Goal: Task Accomplishment & Management: Use online tool/utility

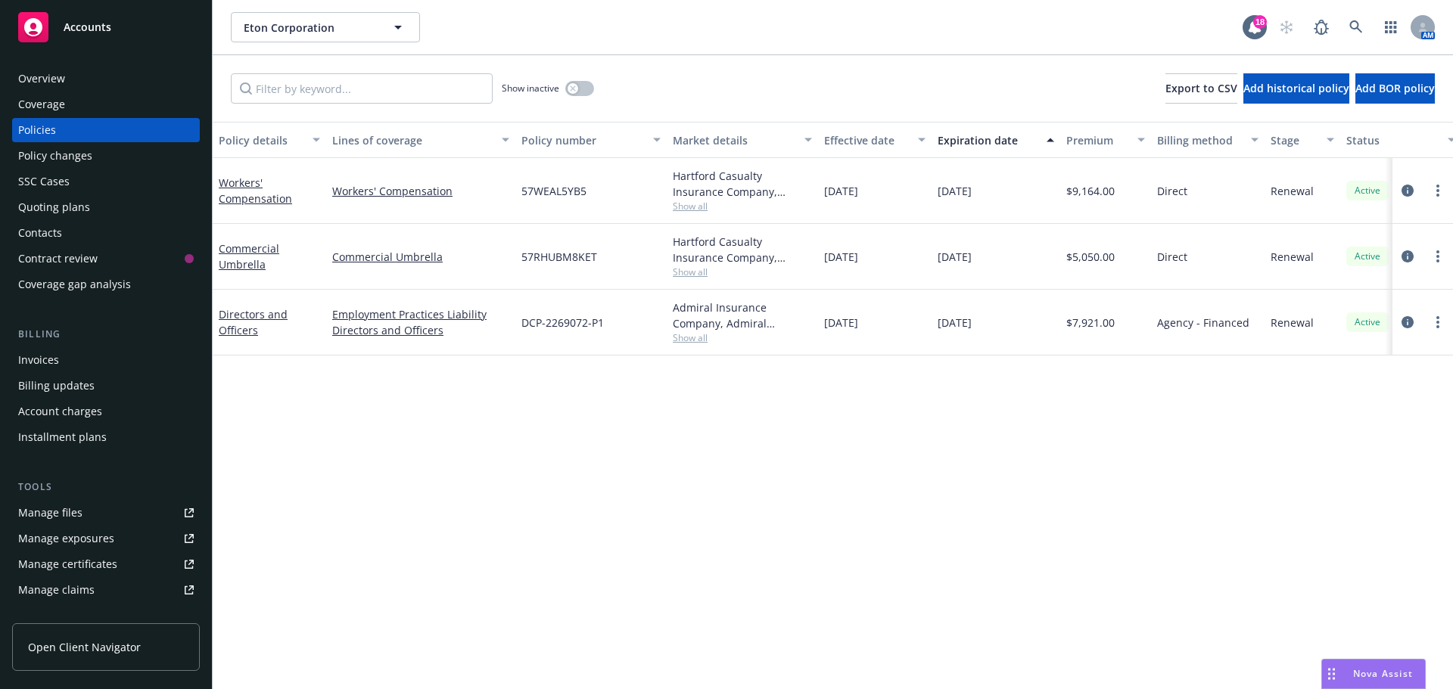
click at [698, 330] on div "Admiral Insurance Company, Admiral Insurance Group ([PERSON_NAME] Corporation),…" at bounding box center [742, 316] width 139 height 32
click at [698, 334] on span "Show all" at bounding box center [742, 337] width 139 height 13
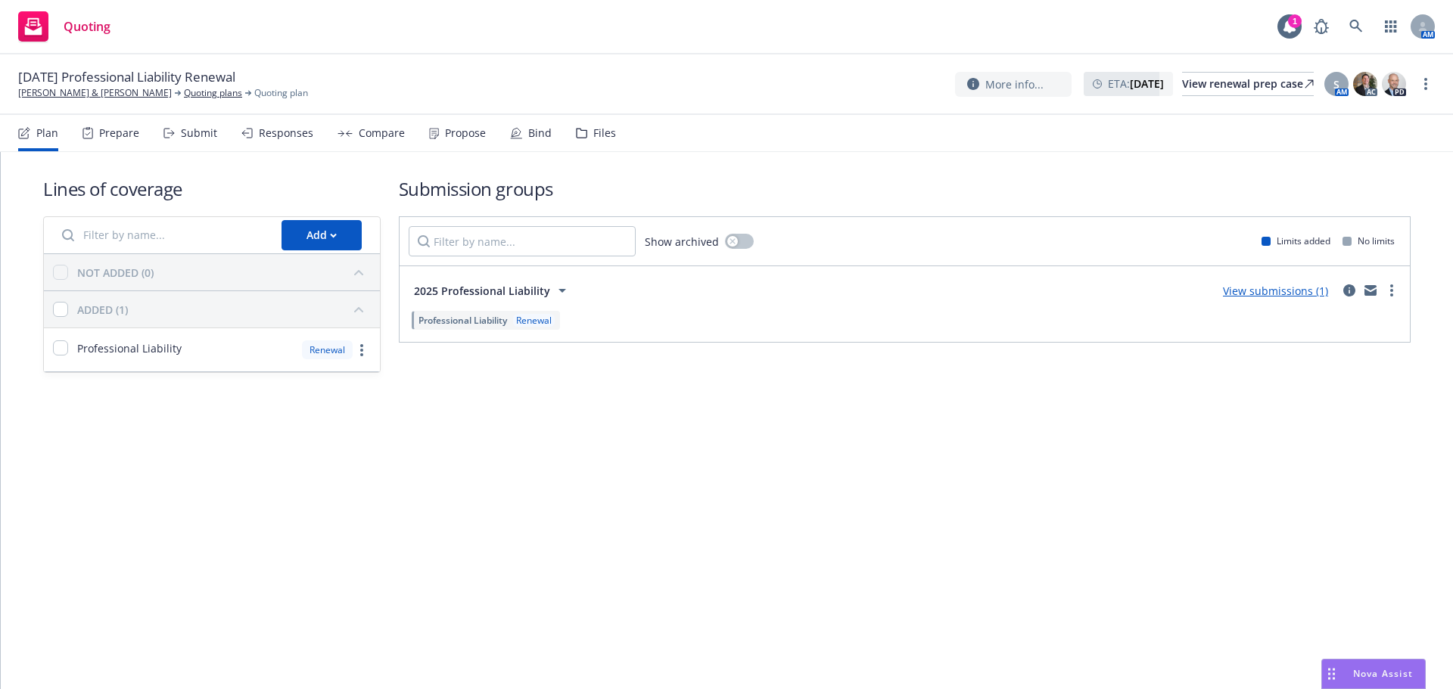
click at [194, 131] on div "Submit" at bounding box center [199, 133] width 36 height 12
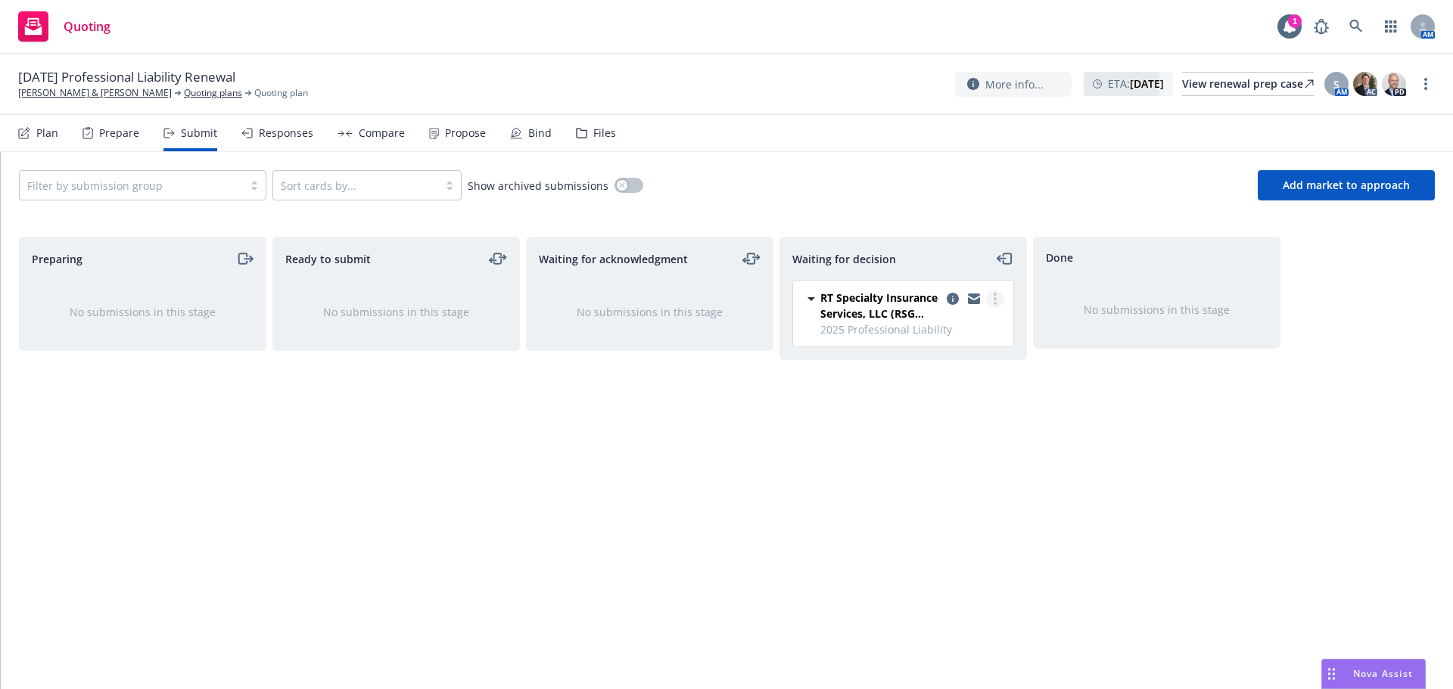
drag, startPoint x: 995, startPoint y: 300, endPoint x: 987, endPoint y: 300, distance: 8.4
click at [995, 300] on circle "more" at bounding box center [994, 298] width 3 height 3
click at [967, 395] on span "Add accepted decision" at bounding box center [927, 390] width 151 height 14
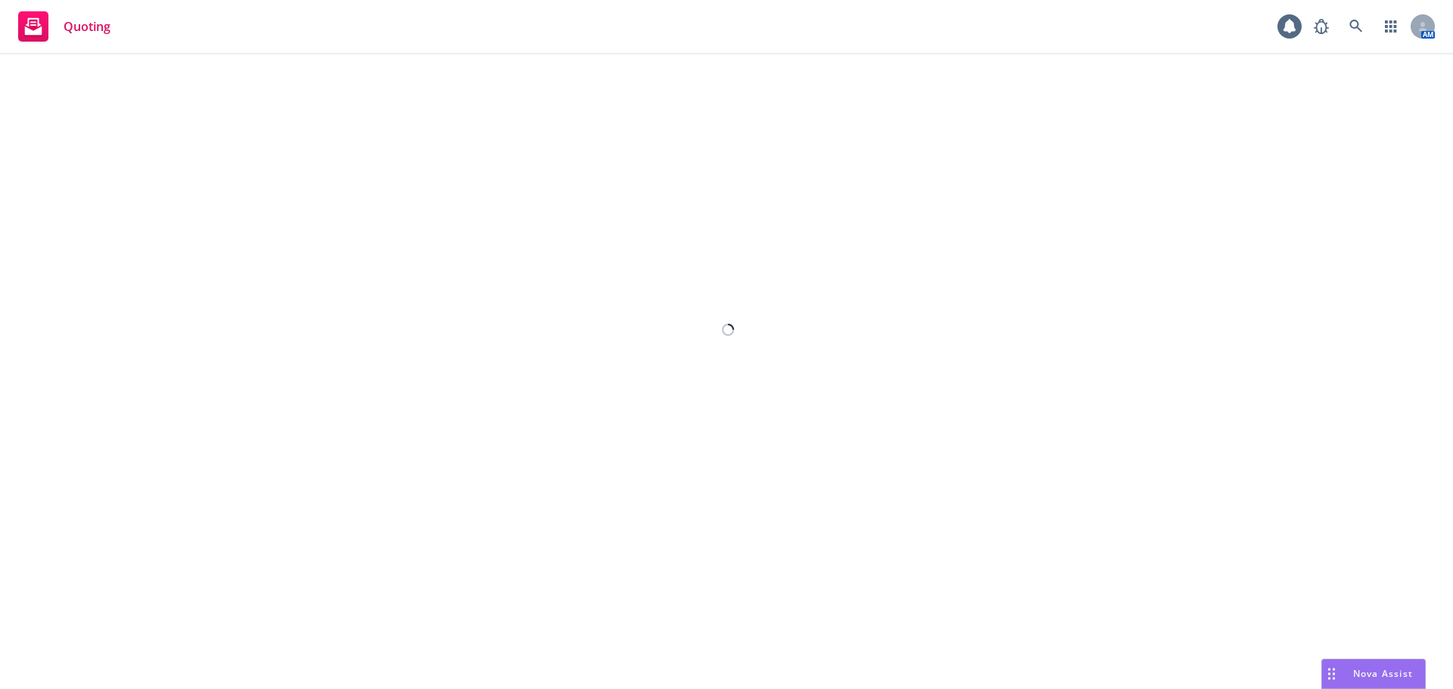
select select "12"
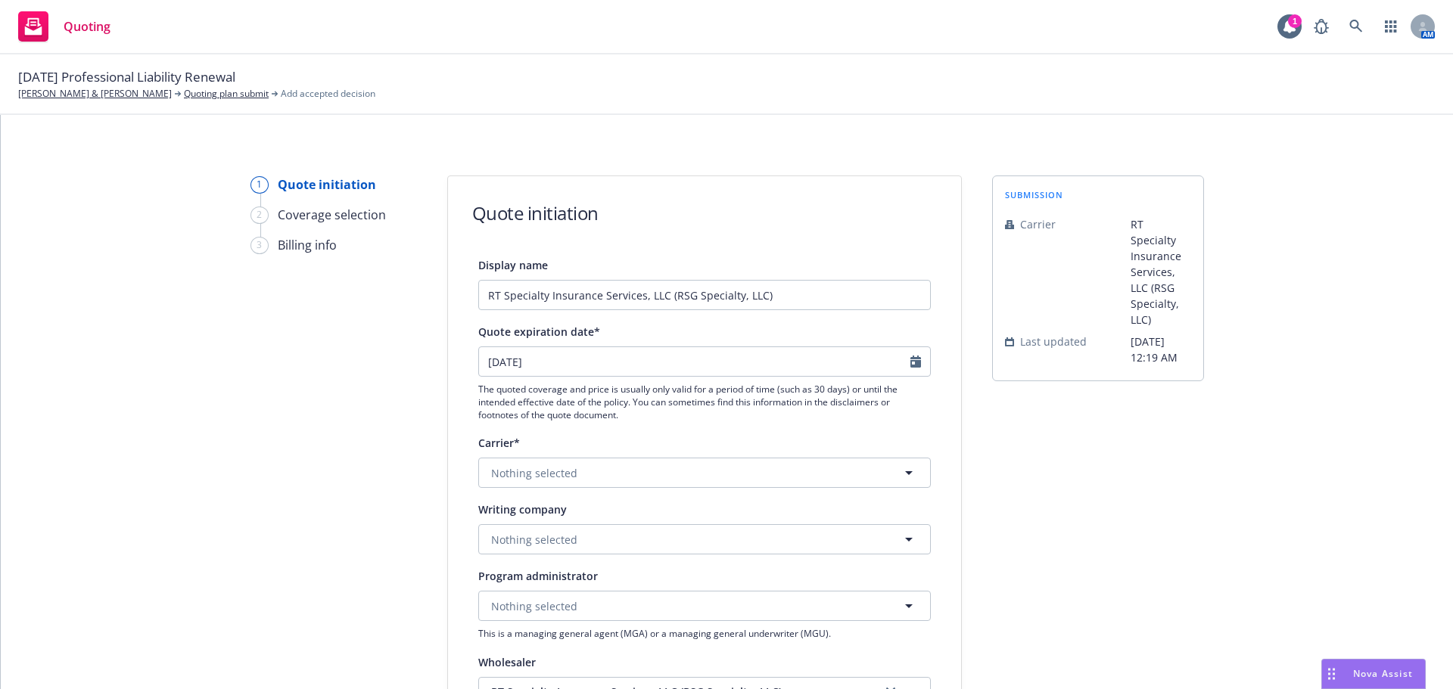
scroll to position [303, 0]
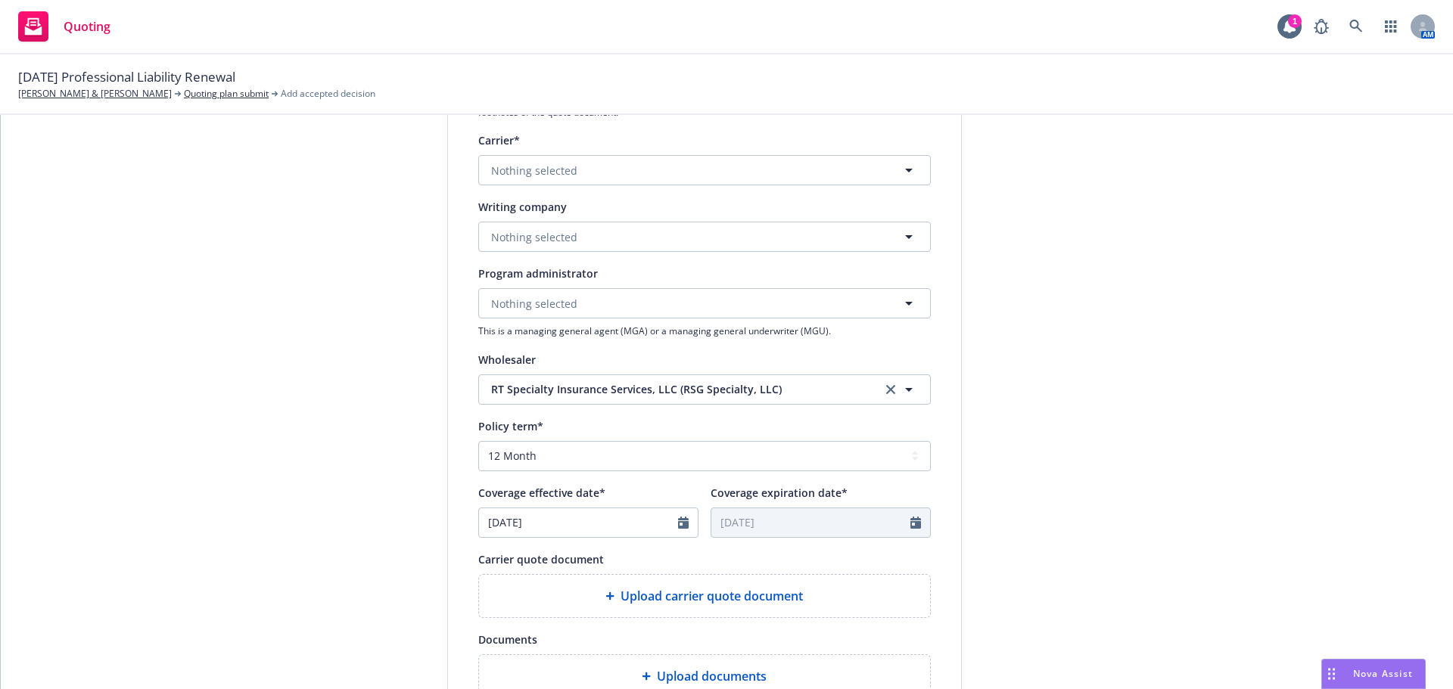
drag, startPoint x: 1364, startPoint y: 429, endPoint x: 1176, endPoint y: 481, distance: 195.5
click at [1364, 428] on div "1 Quote initiation 2 Coverage selection 3 Billing info Quote initiation Display…" at bounding box center [727, 380] width 1416 height 1015
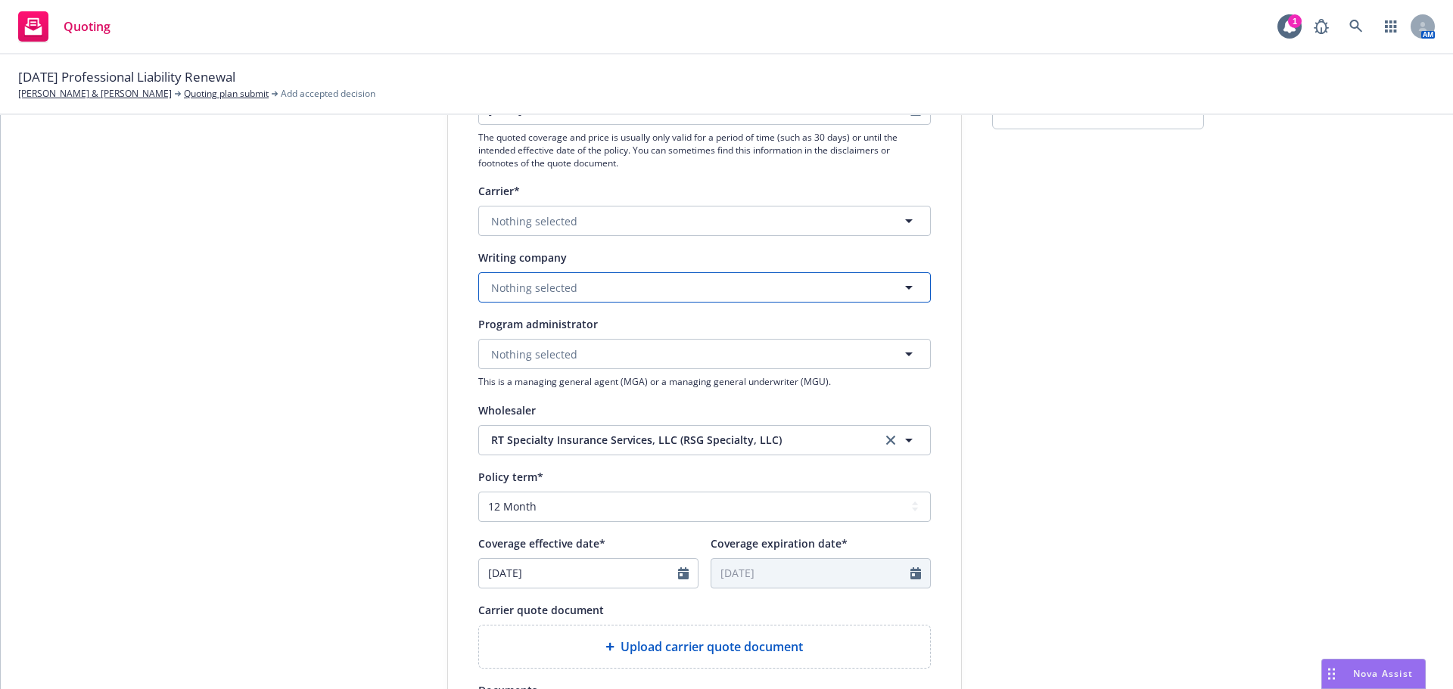
click at [538, 275] on button "Nothing selected" at bounding box center [704, 287] width 452 height 30
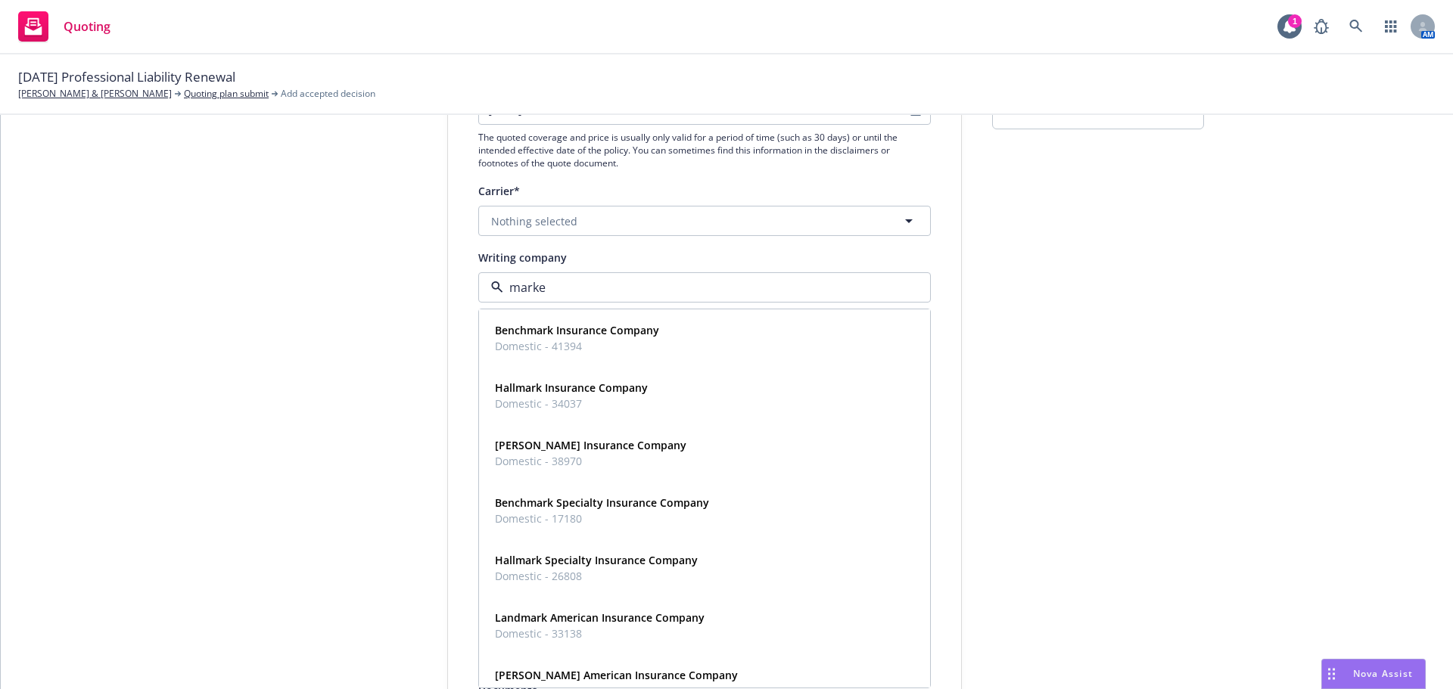
type input "markel"
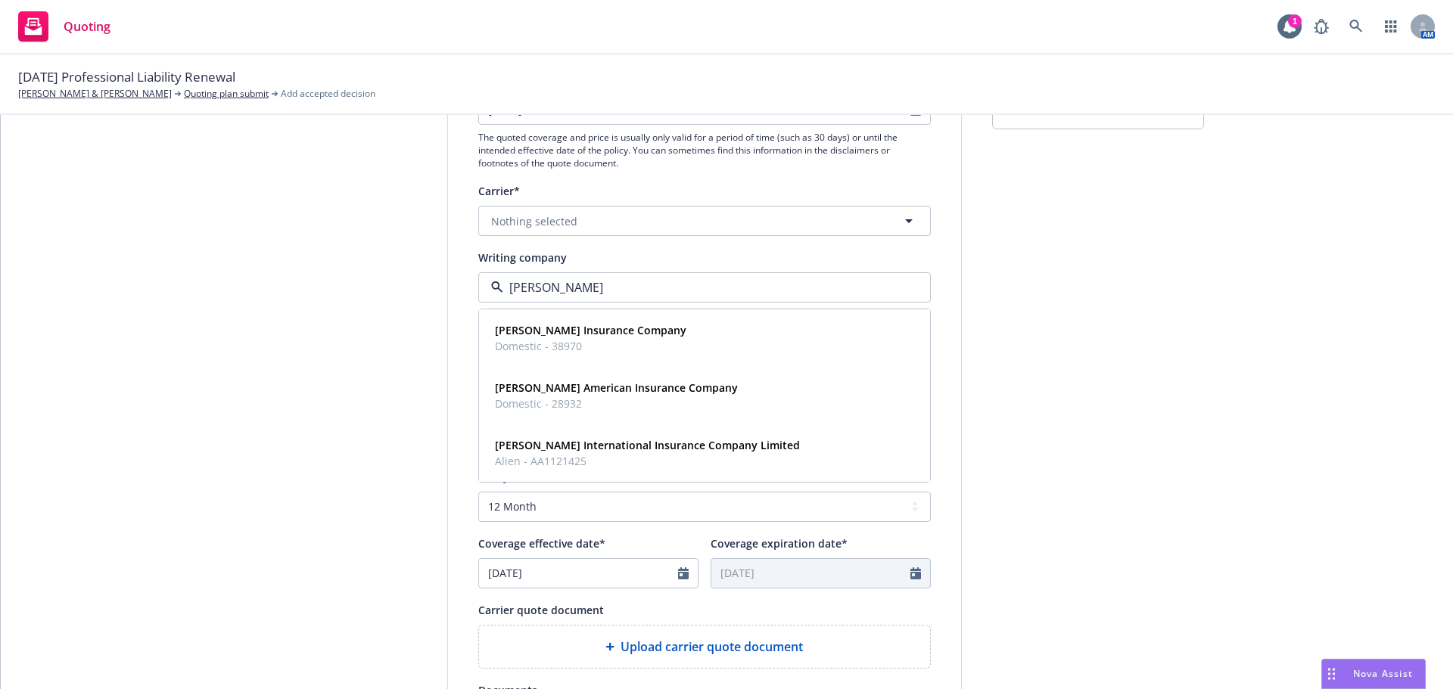
click at [579, 291] on input "markel" at bounding box center [701, 287] width 396 height 18
click at [579, 291] on input at bounding box center [701, 287] width 396 height 18
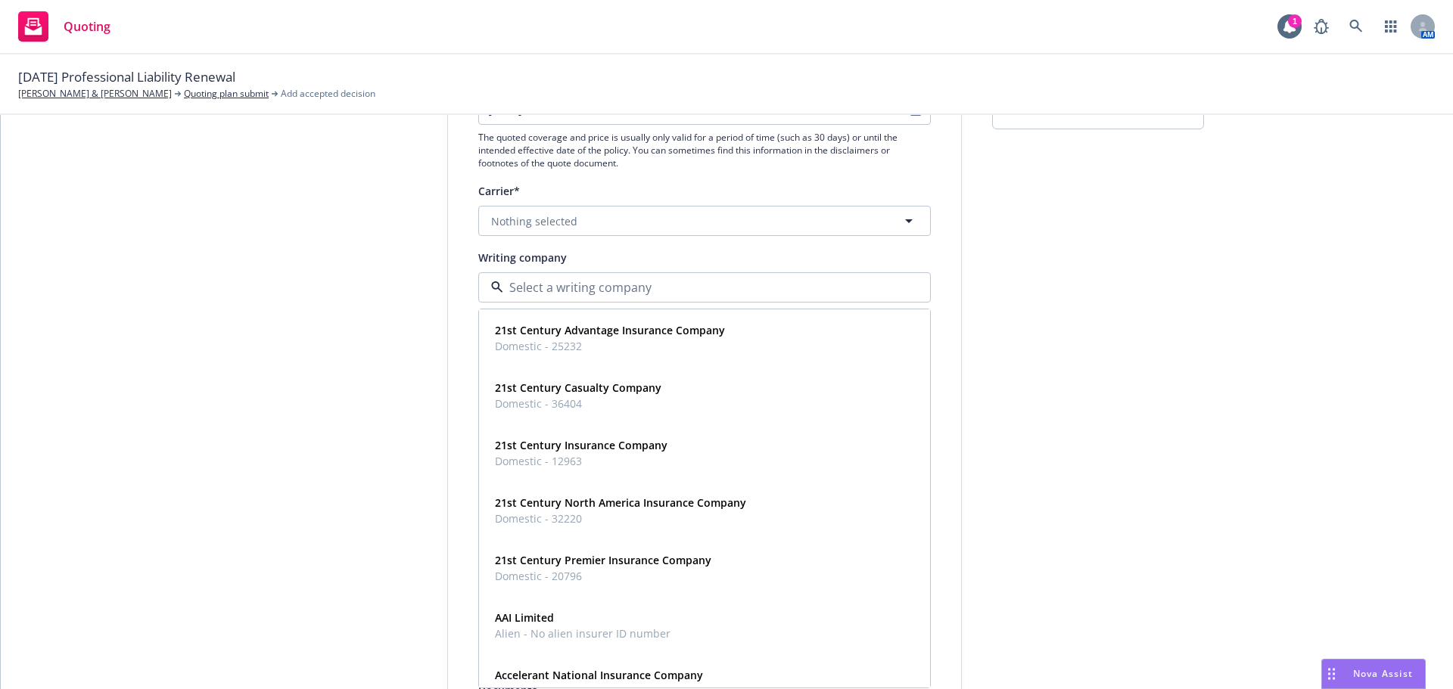
click at [579, 291] on input at bounding box center [701, 287] width 396 height 18
type input "evan"
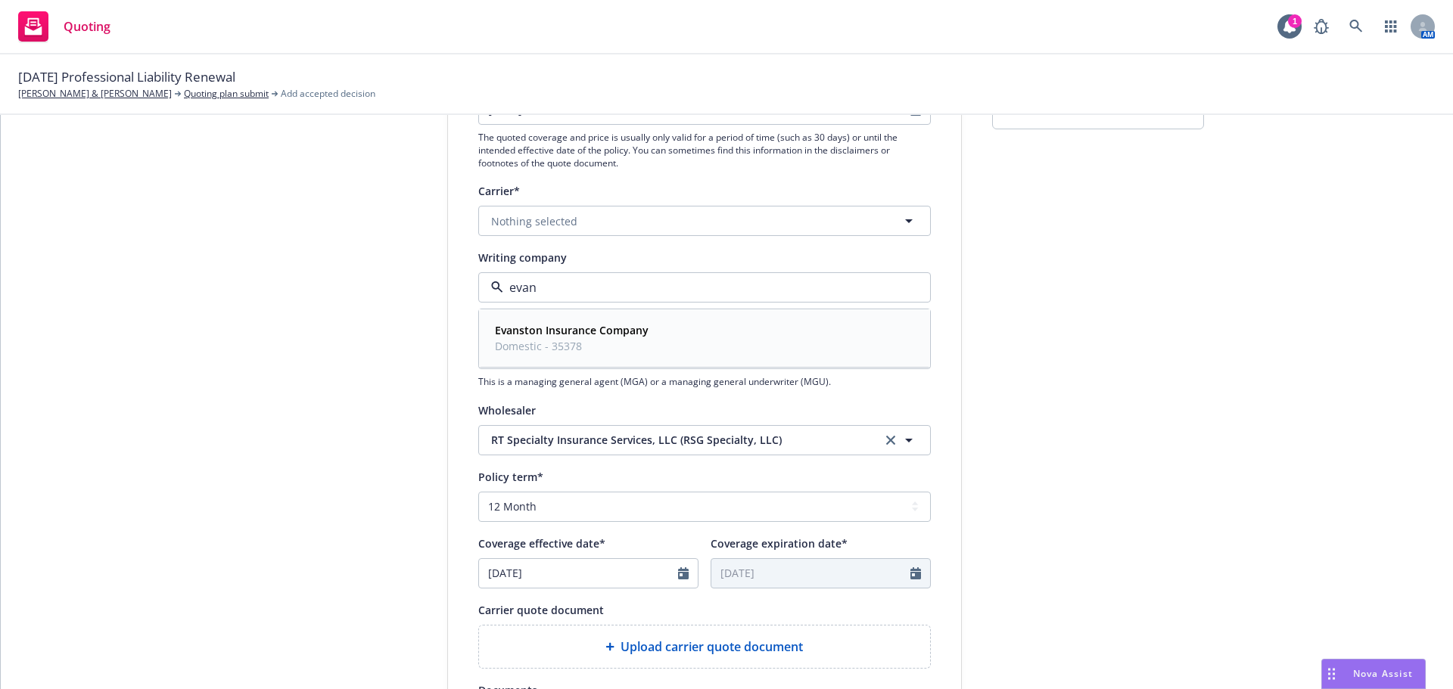
click at [683, 334] on div "Evanston Insurance Company Domestic - 35378" at bounding box center [704, 338] width 431 height 38
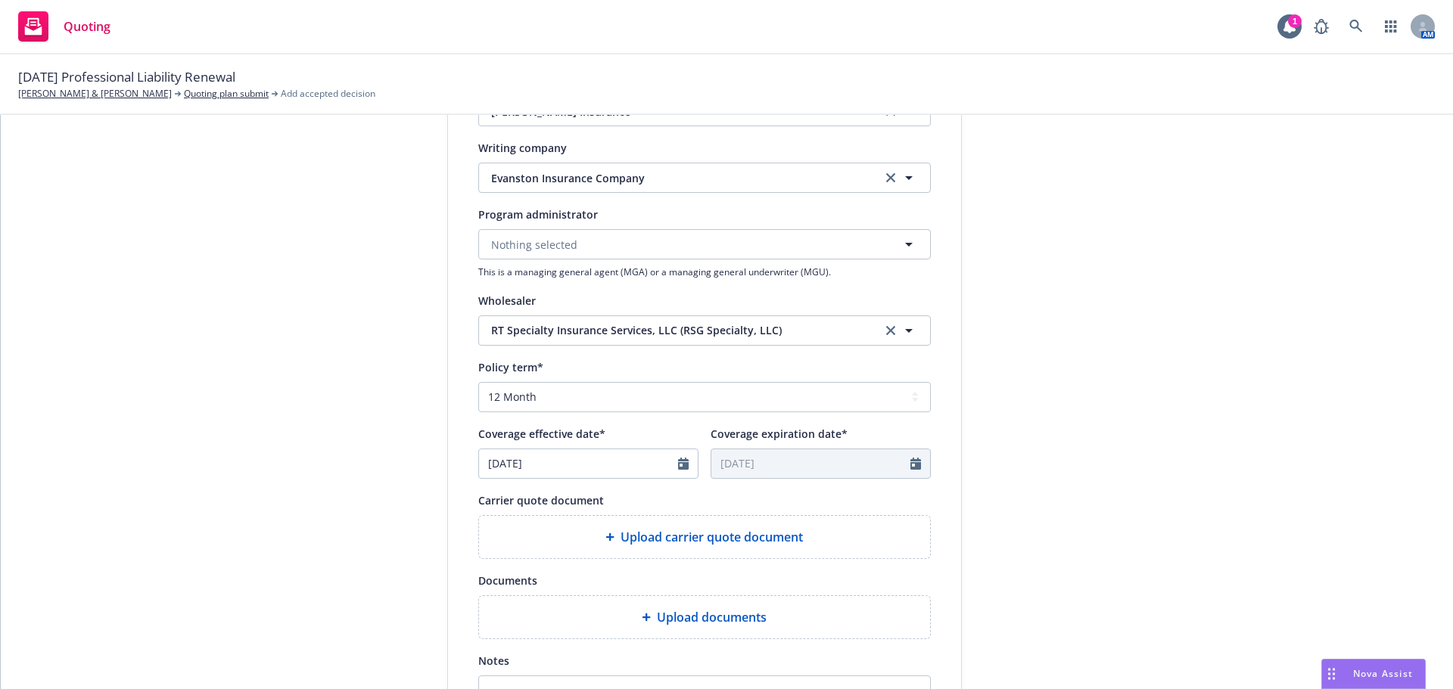
scroll to position [505, 0]
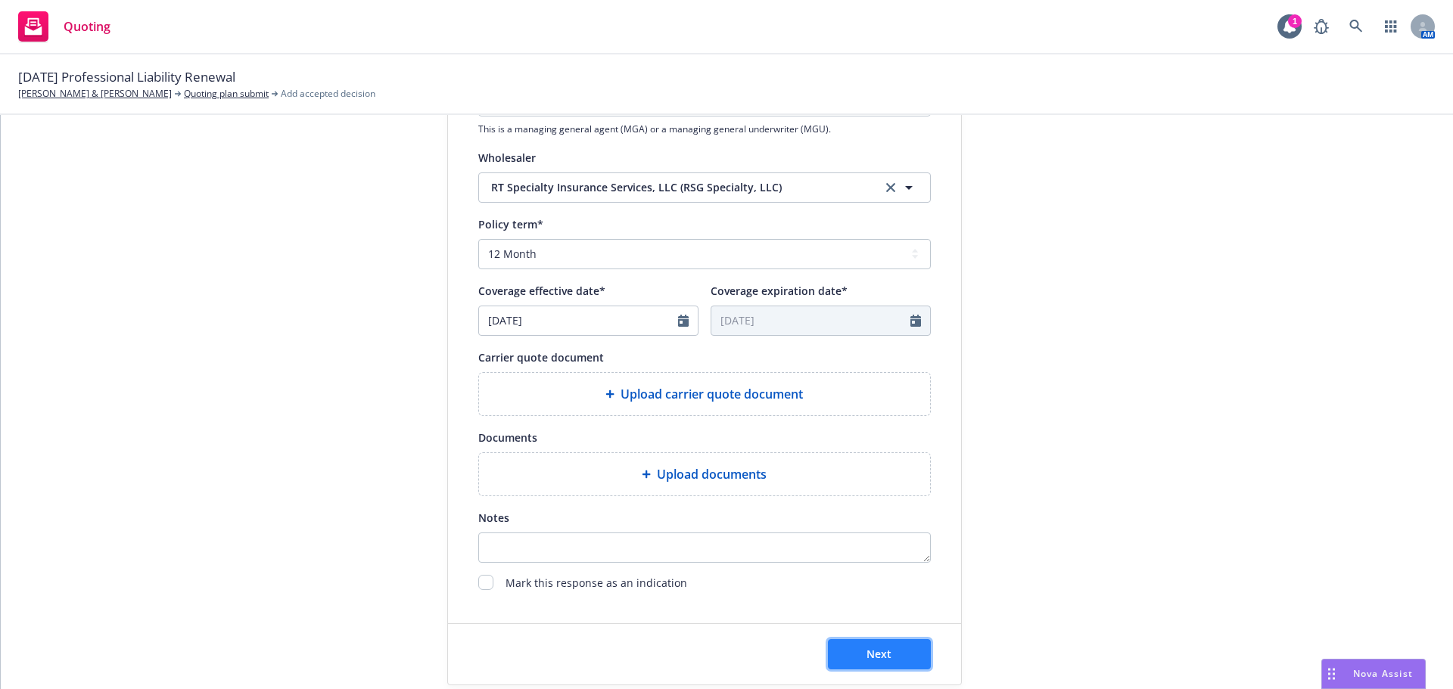
click at [882, 652] on span "Next" at bounding box center [878, 654] width 25 height 14
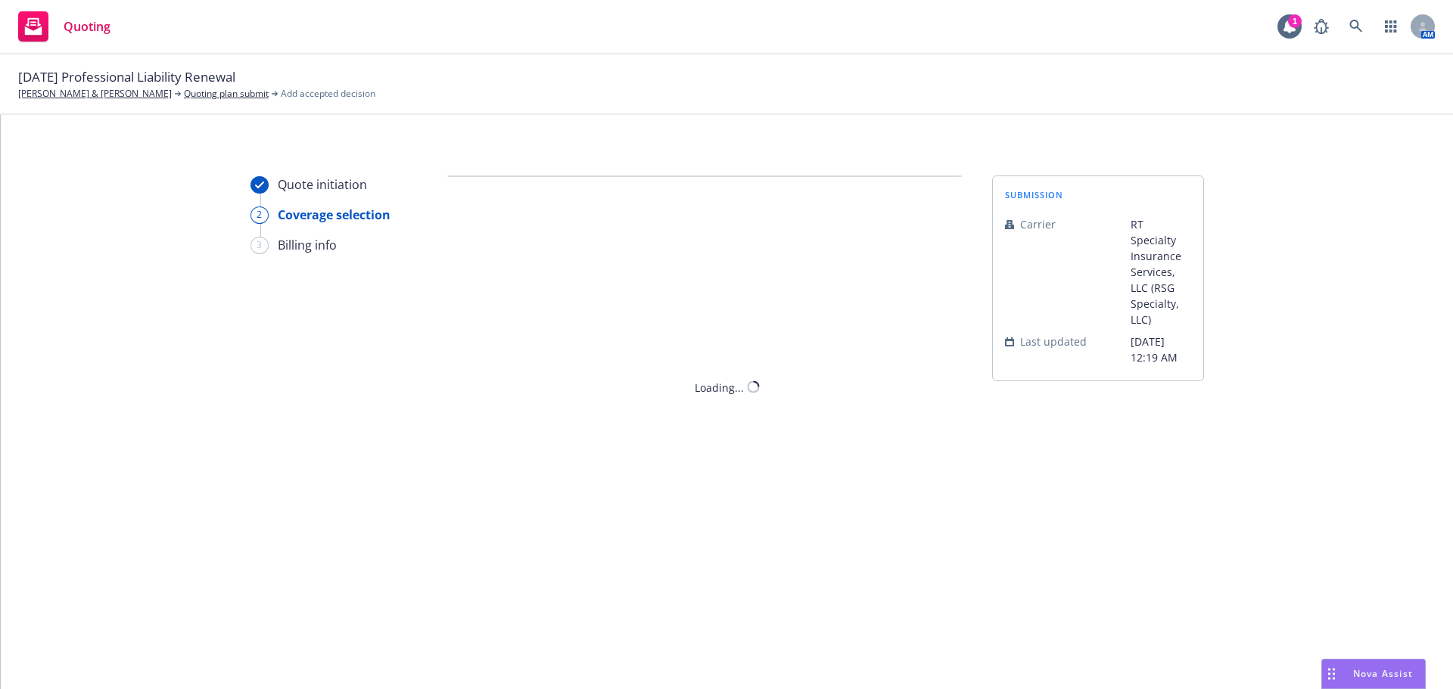
scroll to position [0, 0]
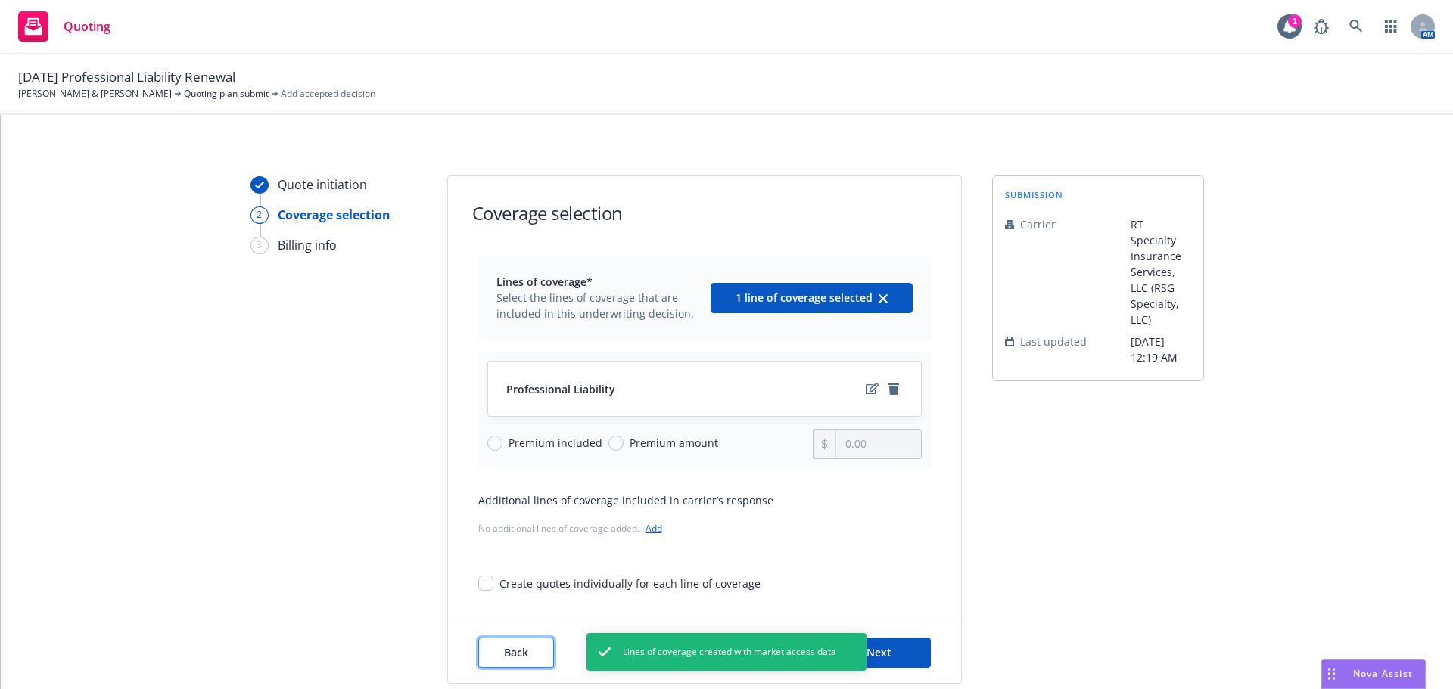
click at [536, 655] on button "Back" at bounding box center [516, 653] width 76 height 30
select select "12"
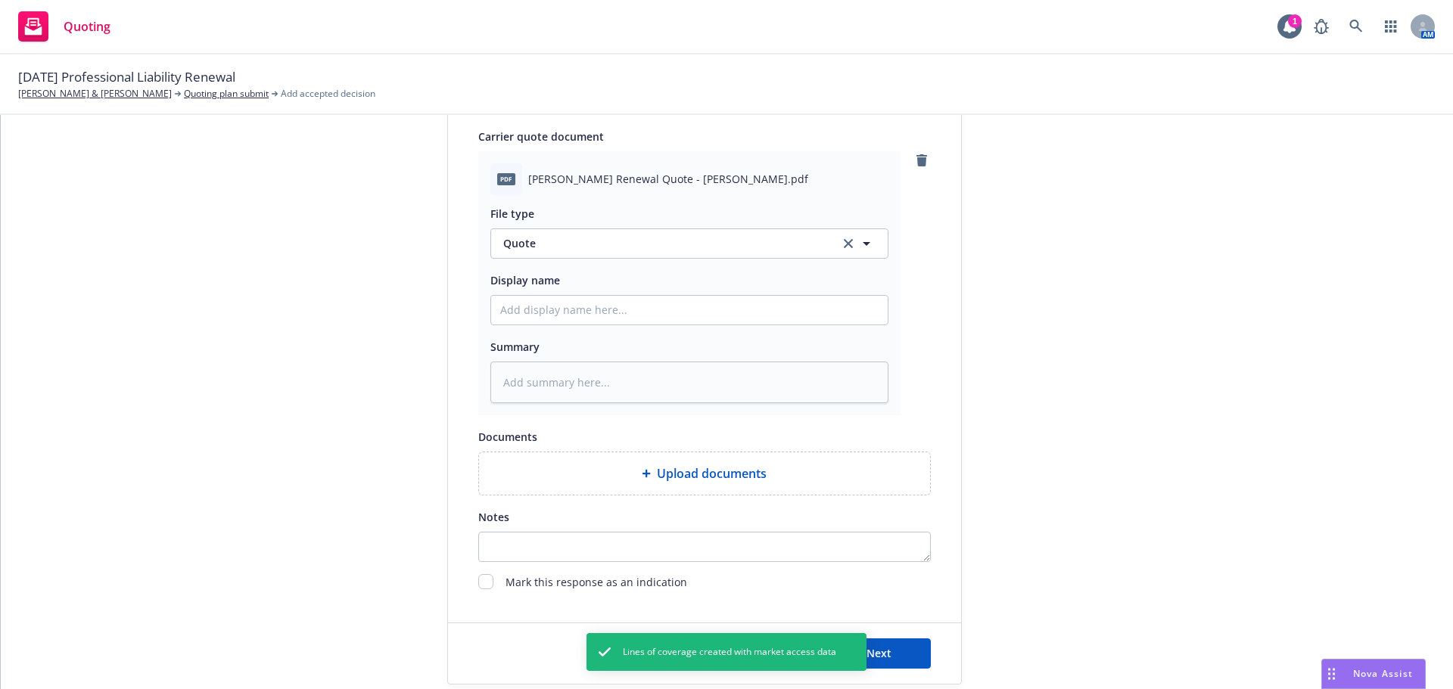
scroll to position [782, 0]
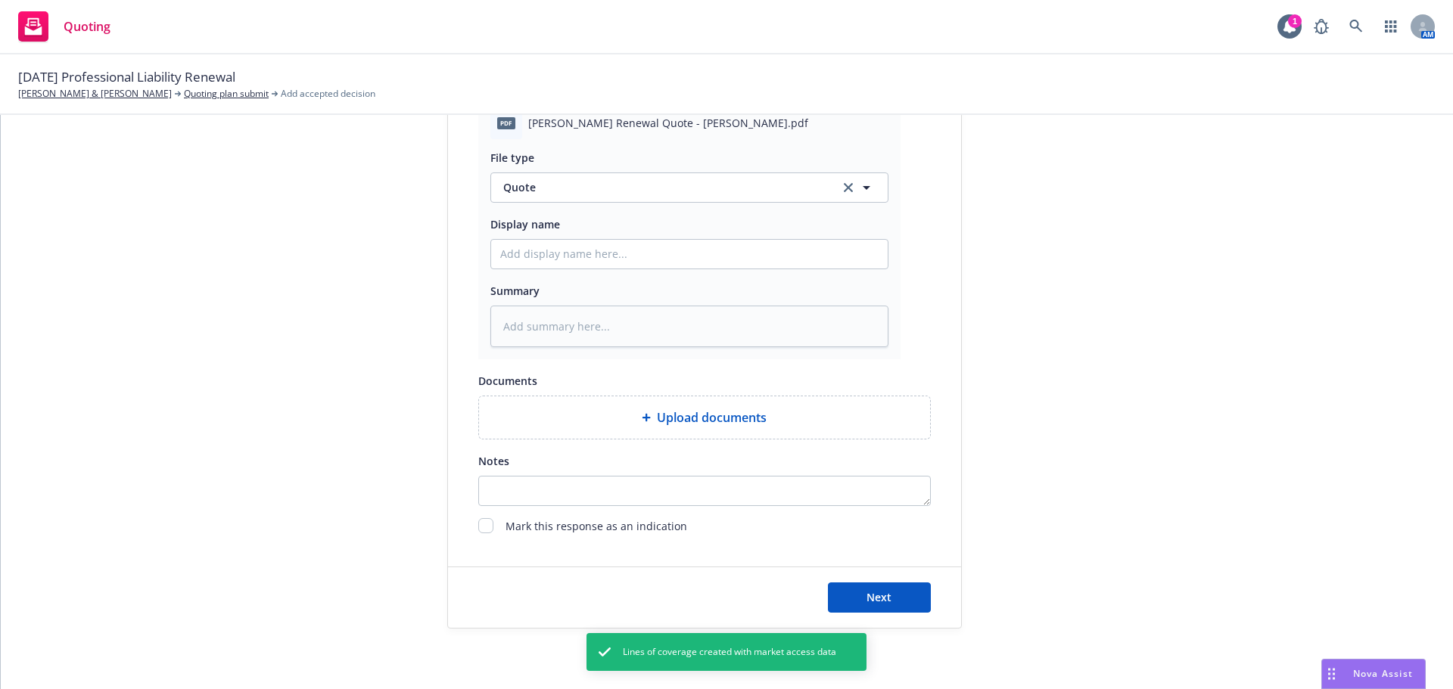
click at [903, 614] on div "Next" at bounding box center [704, 597] width 513 height 61
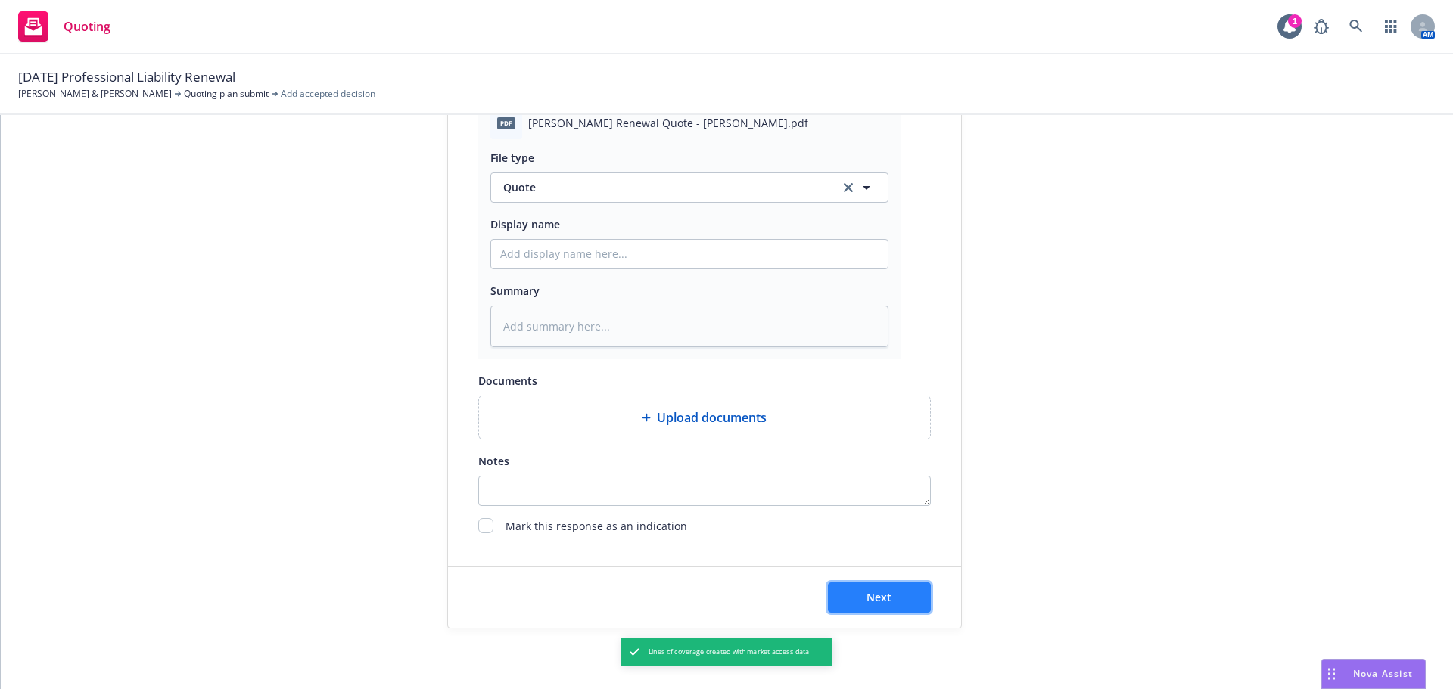
click at [900, 599] on button "Next" at bounding box center [879, 598] width 103 height 30
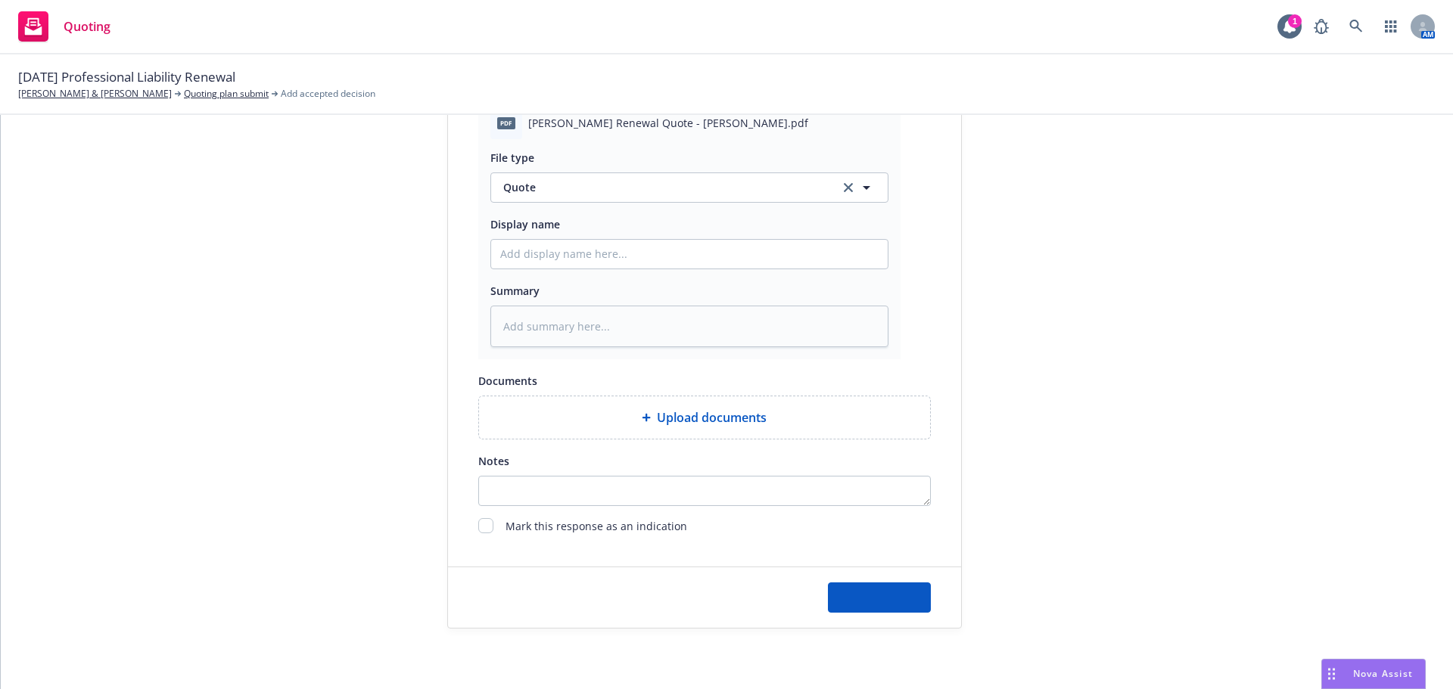
type textarea "x"
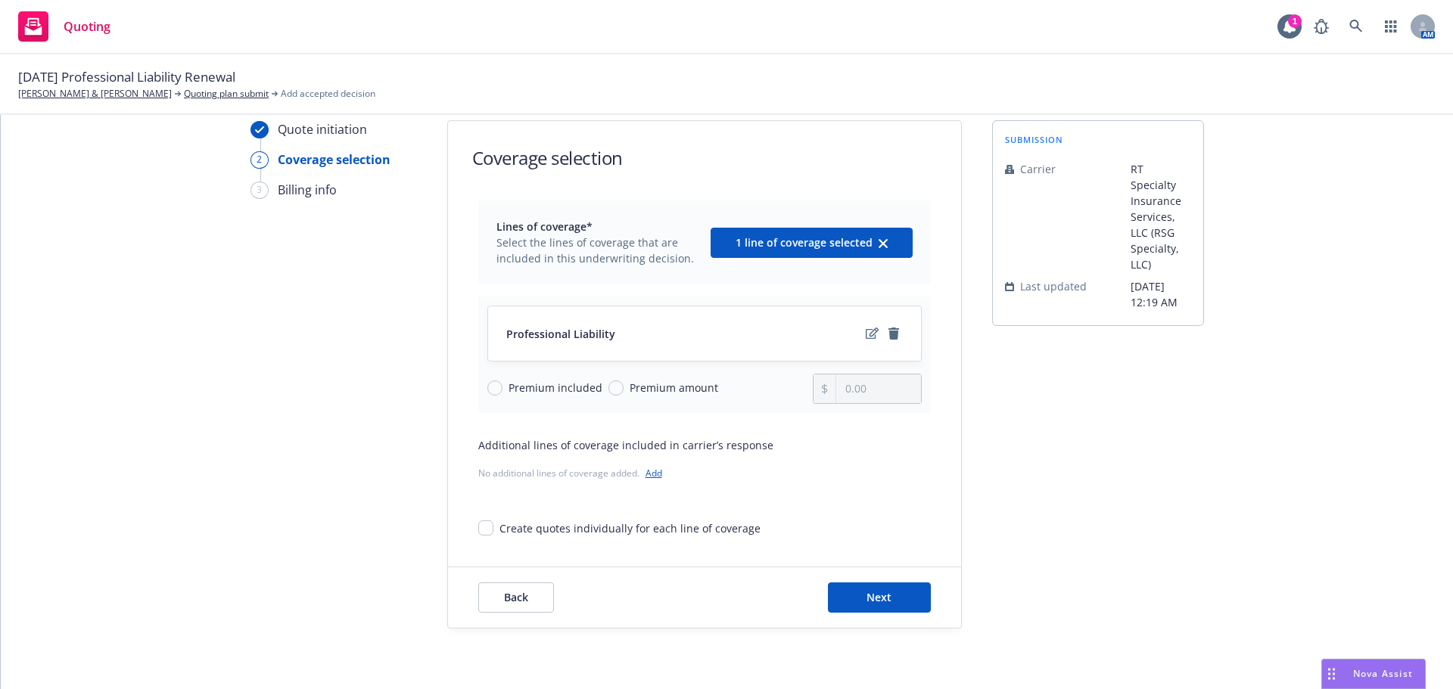
scroll to position [55, 0]
drag, startPoint x: 617, startPoint y: 382, endPoint x: 608, endPoint y: 389, distance: 12.0
click at [623, 382] on span "Premium amount" at bounding box center [670, 388] width 95 height 16
click at [615, 382] on input "Premium amount" at bounding box center [615, 388] width 15 height 15
radio input "true"
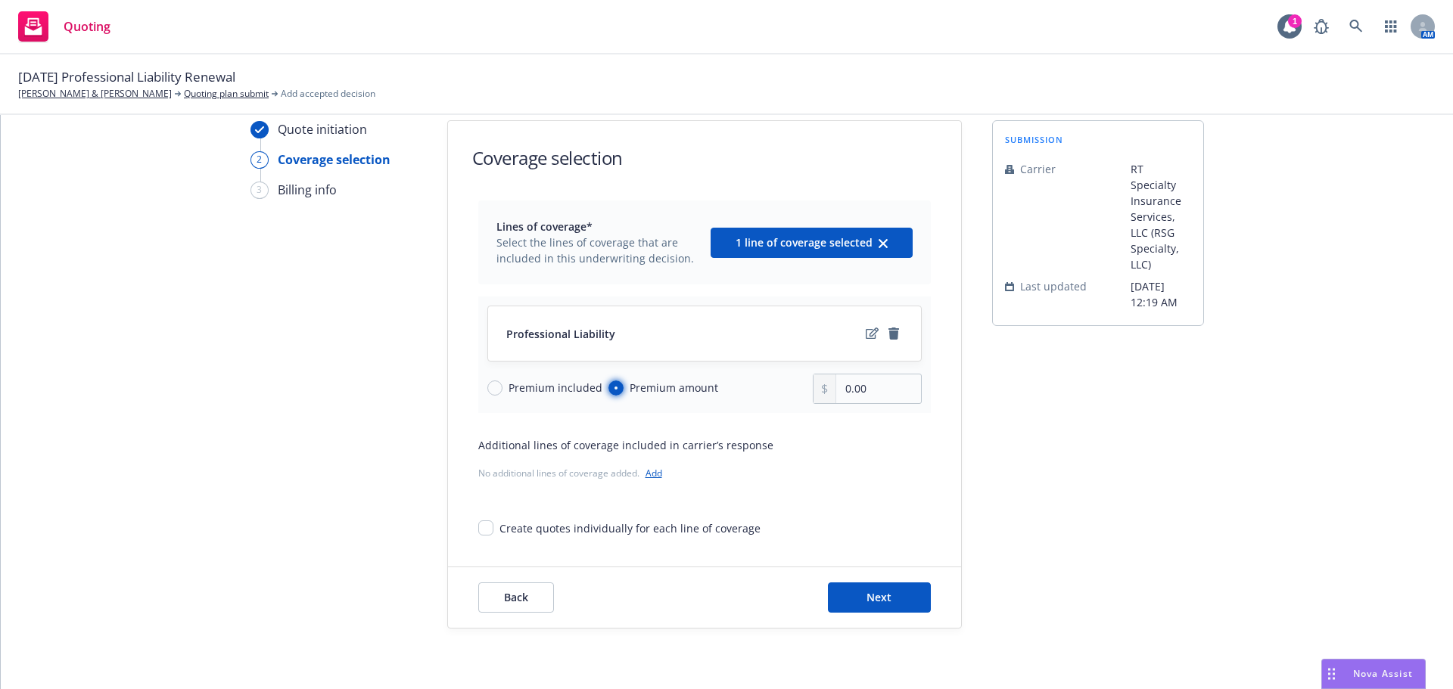
drag, startPoint x: 608, startPoint y: 389, endPoint x: 667, endPoint y: 387, distance: 59.0
click at [608, 389] on input "Premium amount" at bounding box center [615, 388] width 15 height 15
click at [888, 379] on input "0.00" at bounding box center [878, 389] width 84 height 29
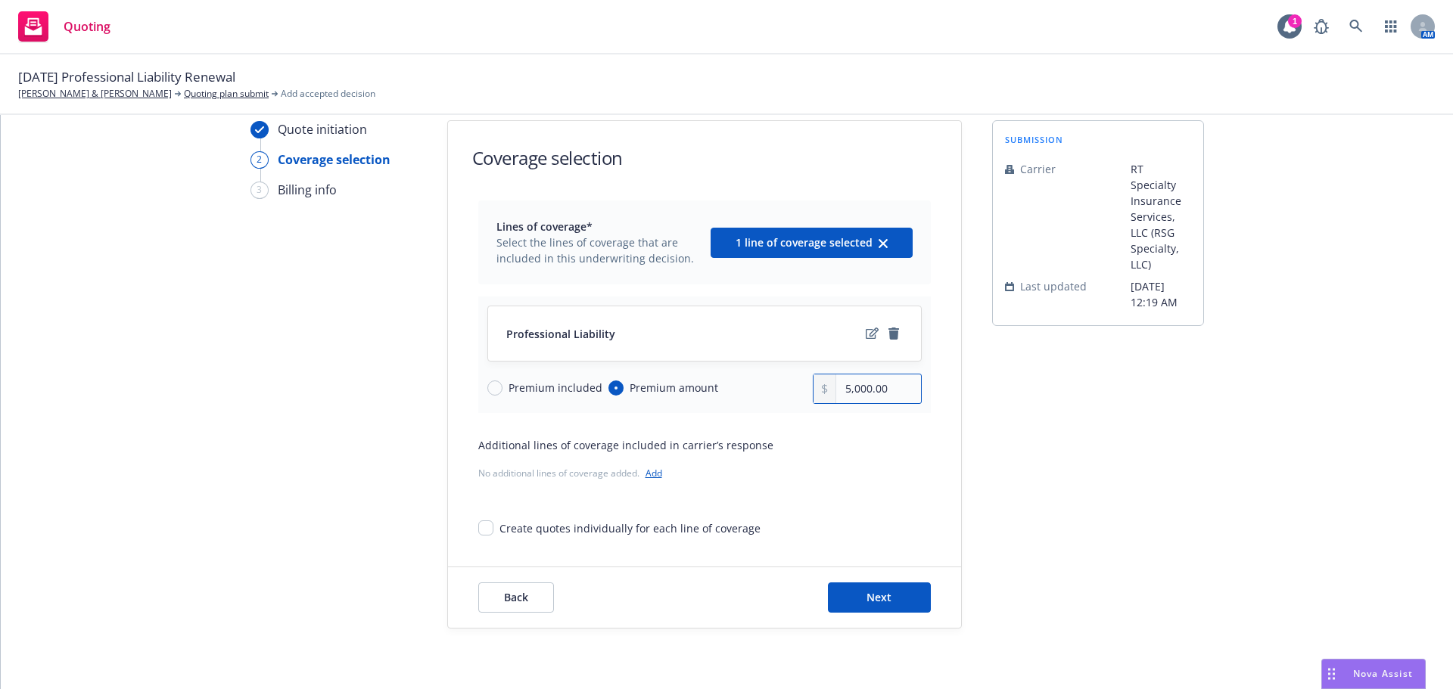
type input "5,000.00"
click at [900, 604] on button "Next" at bounding box center [879, 598] width 103 height 30
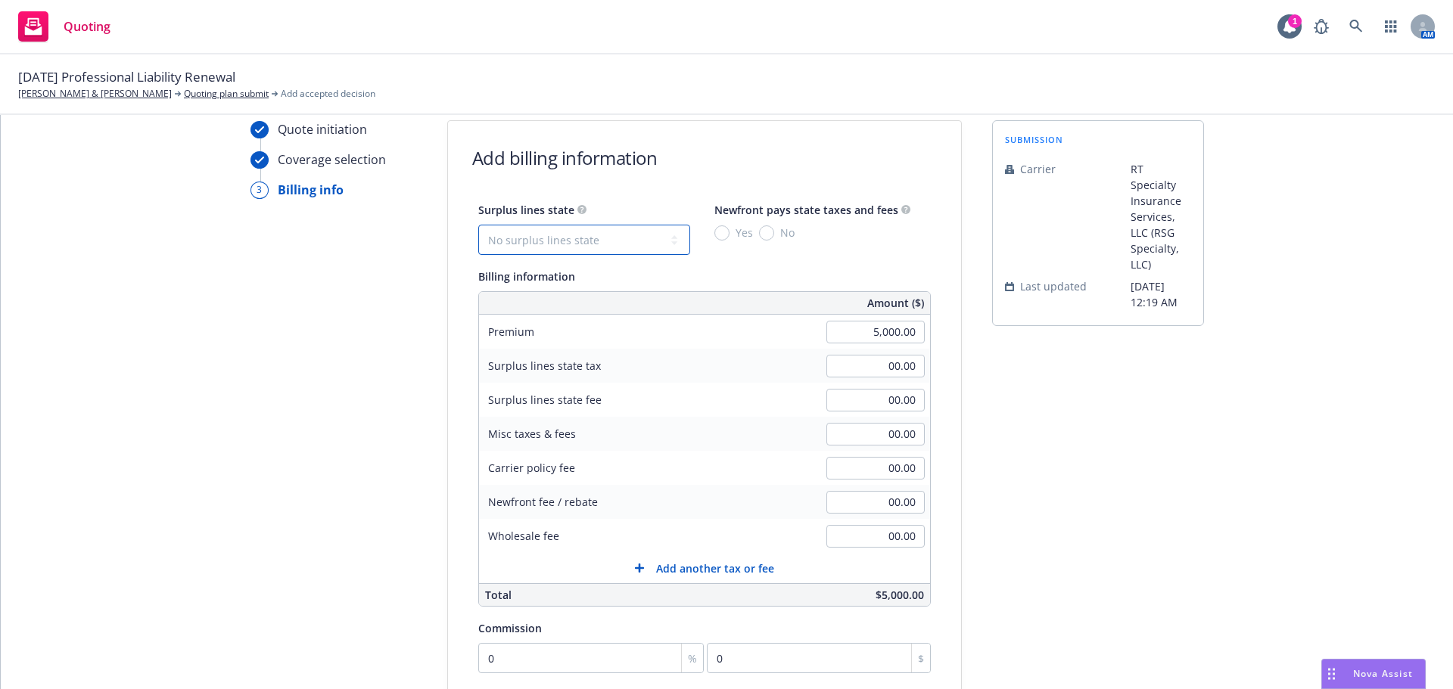
click at [641, 245] on select "No surplus lines state Alaska Alabama Arkansas Arizona California Colorado Conn…" at bounding box center [584, 240] width 212 height 30
select select "CA"
click at [478, 225] on select "No surplus lines state Alaska Alabama Arkansas Arizona California Colorado Conn…" at bounding box center [584, 240] width 212 height 30
type input "150.00"
type input "9.00"
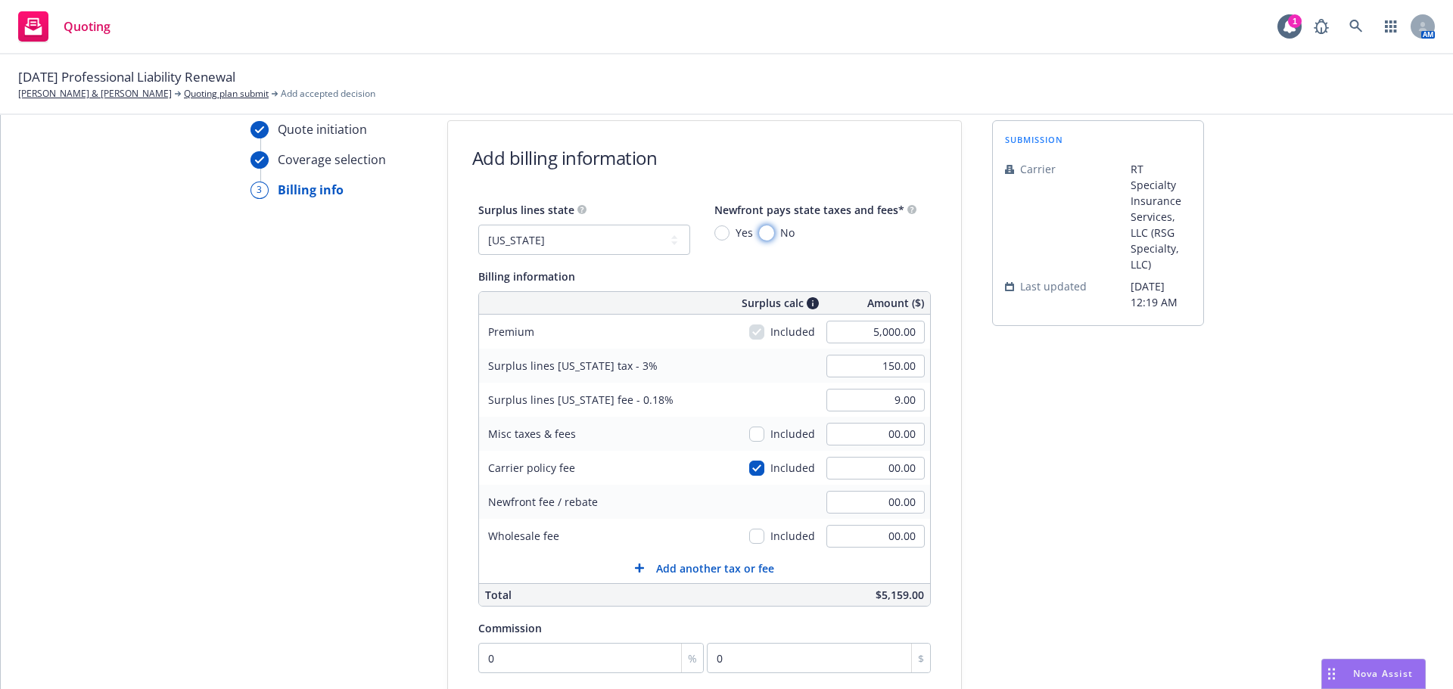
click at [759, 235] on input "No" at bounding box center [766, 232] width 15 height 15
radio input "true"
click at [887, 531] on input "00.00" at bounding box center [875, 536] width 98 height 23
type input "350"
type input "350.00"
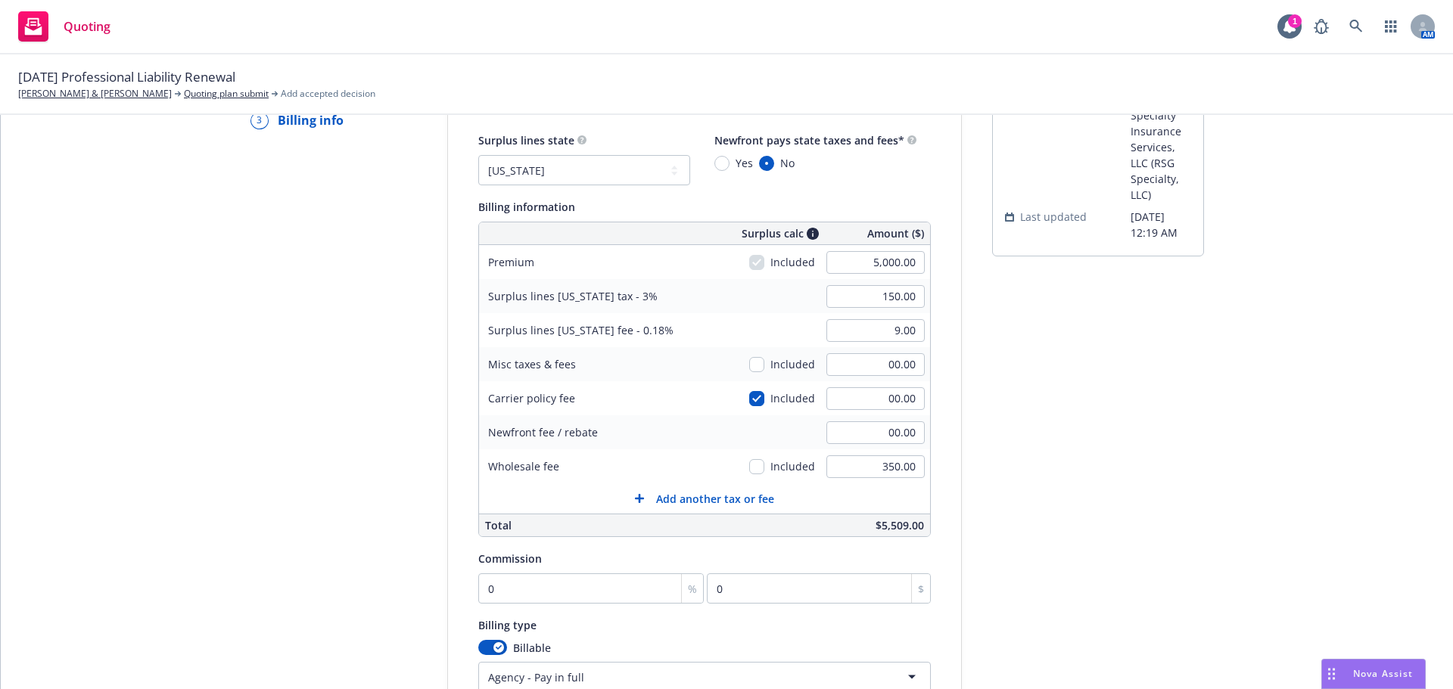
scroll to position [207, 0]
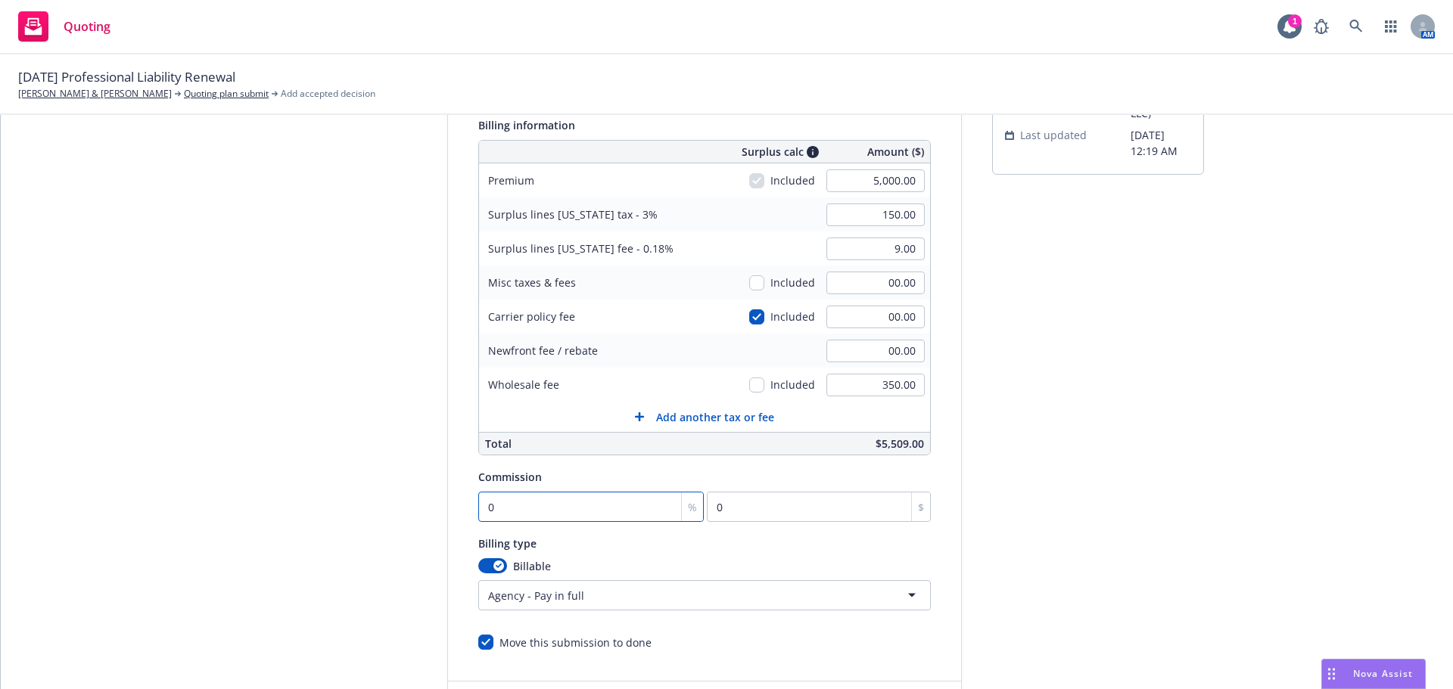
click at [549, 500] on input "0" at bounding box center [591, 507] width 226 height 30
type input "1"
type input "50"
type input "10"
type input "500"
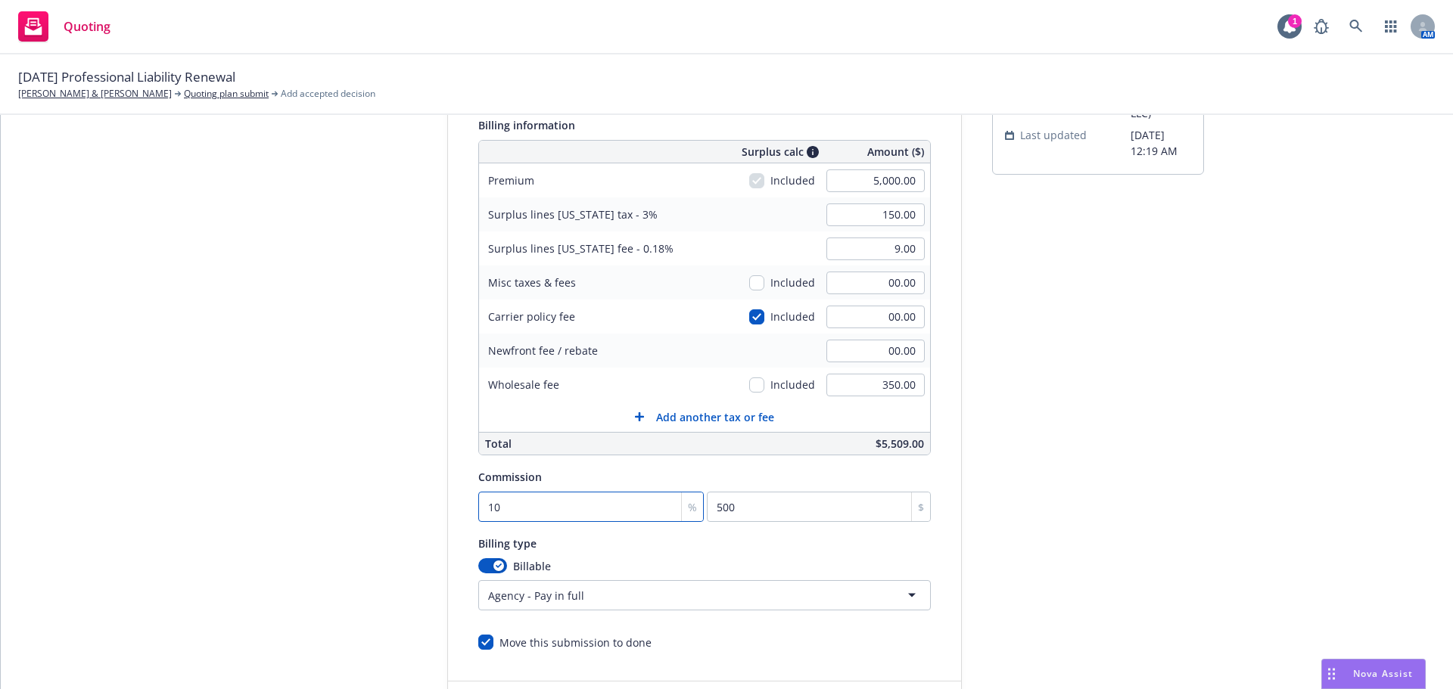
type input "10"
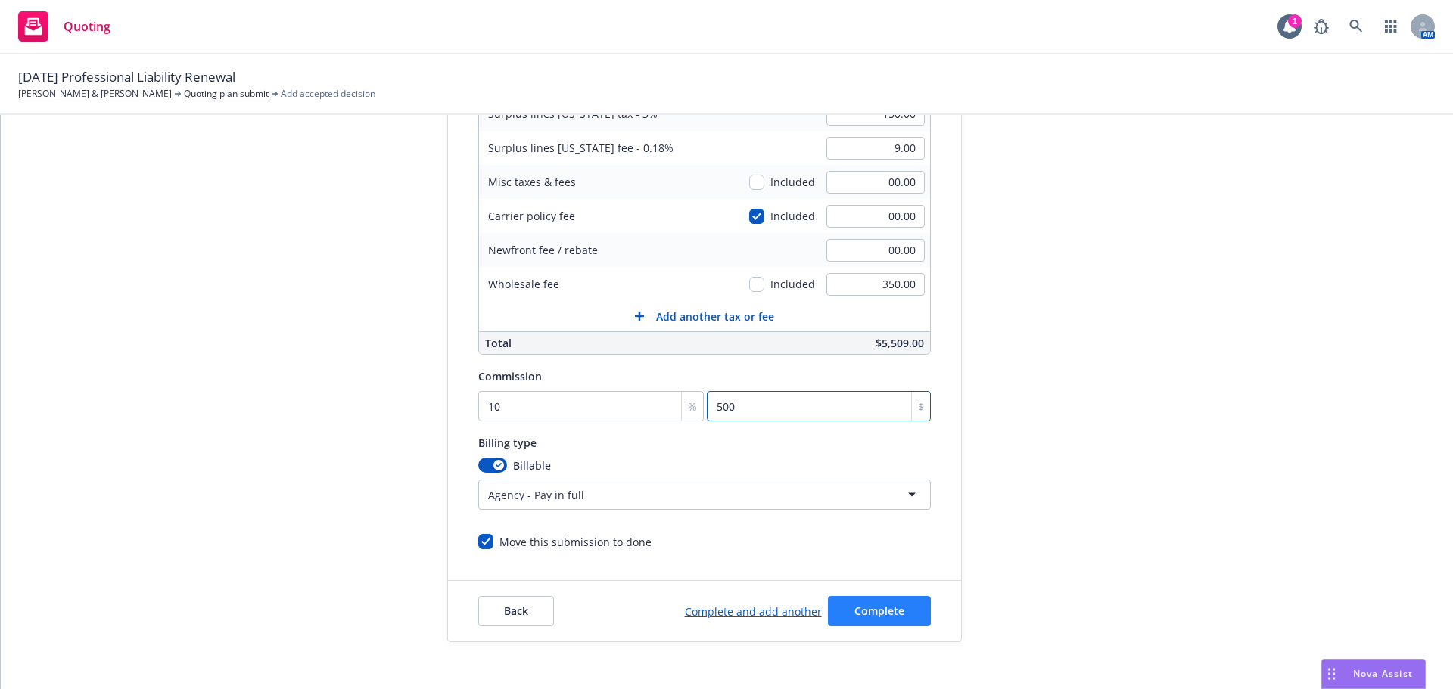
scroll to position [321, 0]
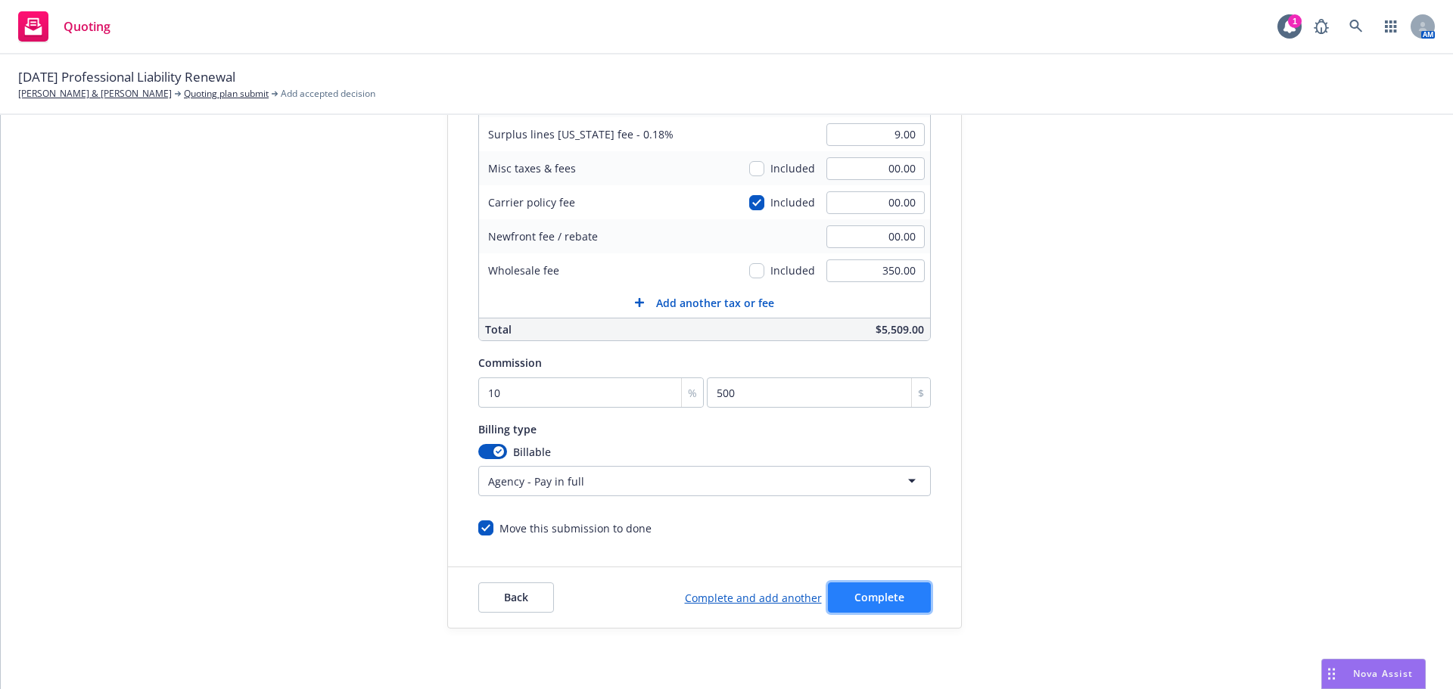
click at [832, 599] on button "Complete" at bounding box center [879, 598] width 103 height 30
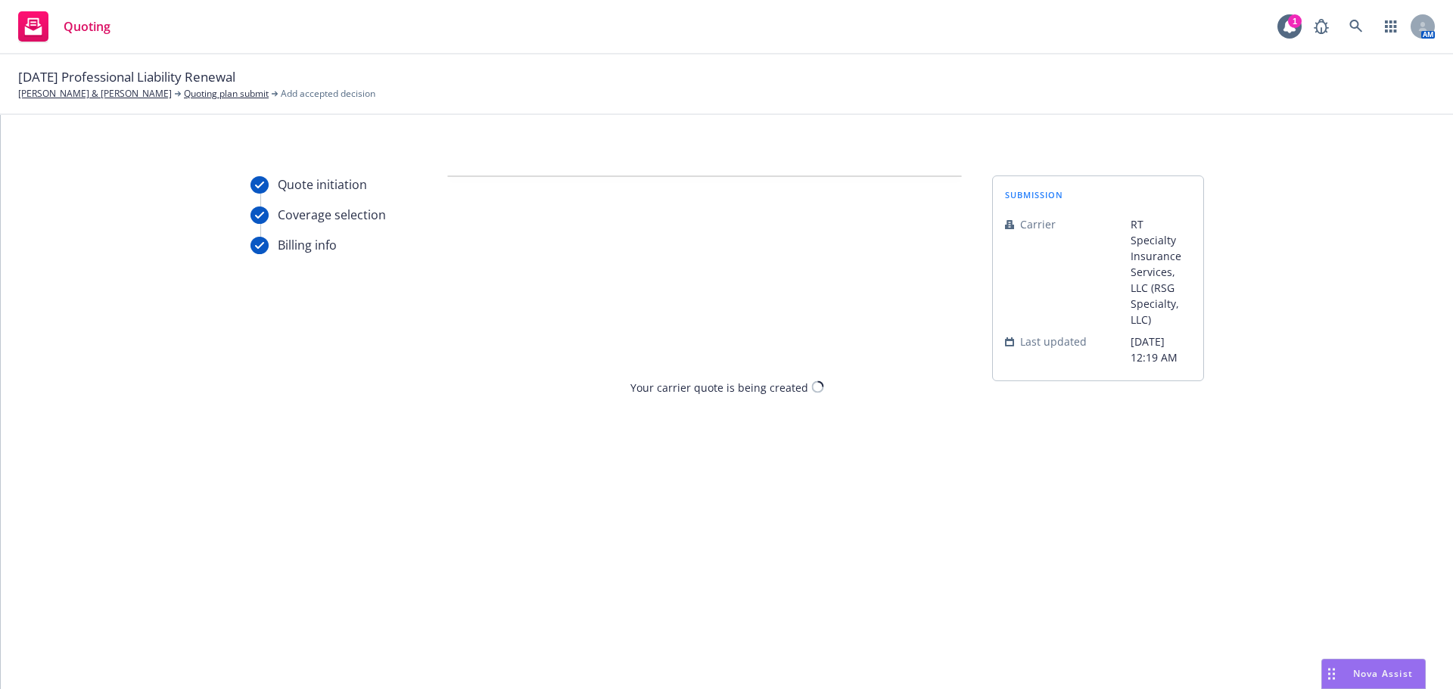
scroll to position [0, 0]
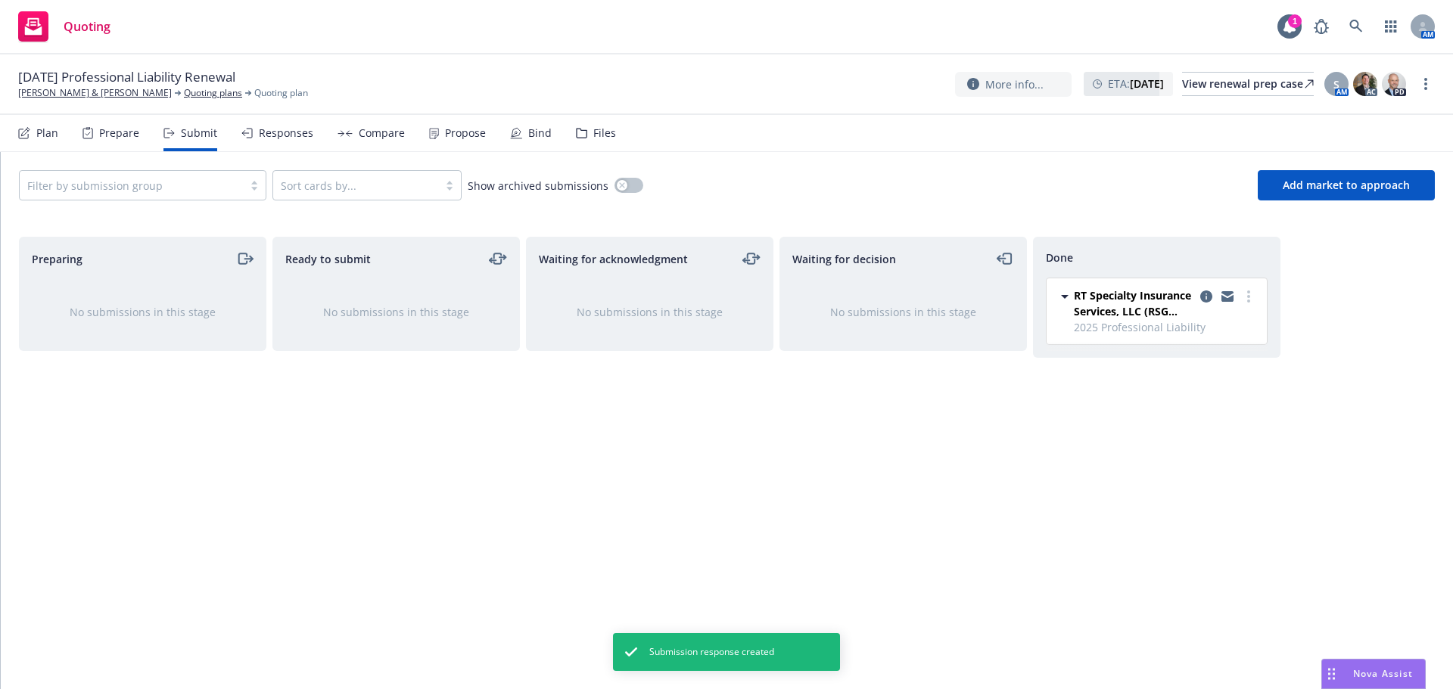
click at [450, 146] on div "Propose" at bounding box center [457, 133] width 57 height 36
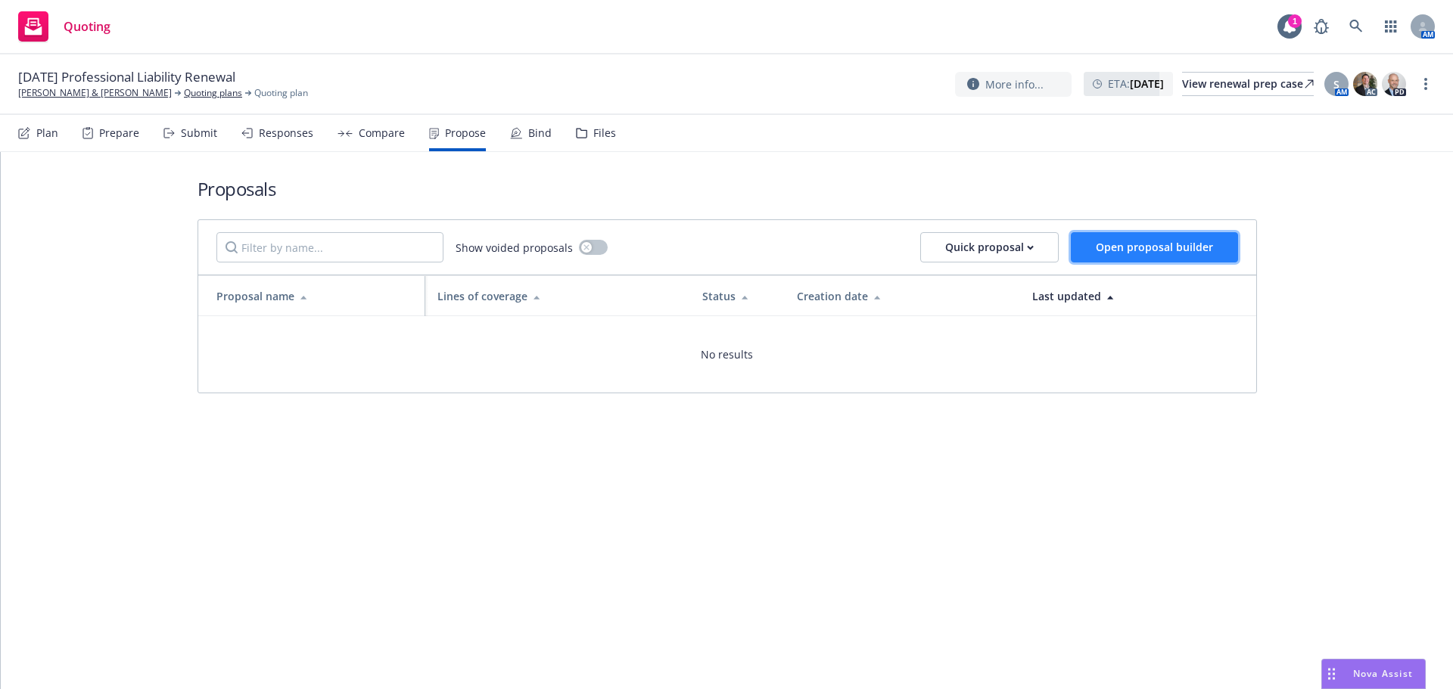
click at [1090, 255] on button "Open proposal builder" at bounding box center [1154, 247] width 167 height 30
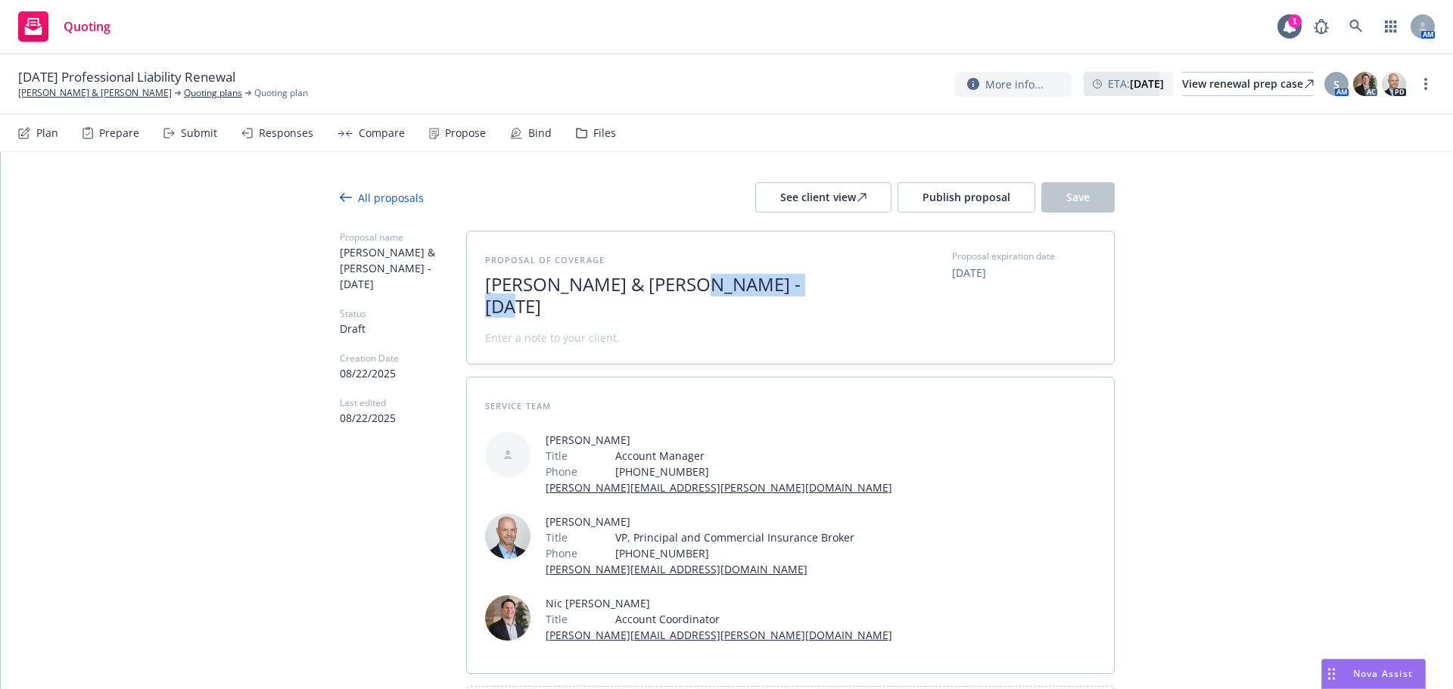
drag, startPoint x: 682, startPoint y: 286, endPoint x: 965, endPoint y: 289, distance: 283.0
click at [965, 292] on div "Proposal of coverage Brandenburger & Davis - August 2025 Proposal expiration da…" at bounding box center [790, 298] width 611 height 96
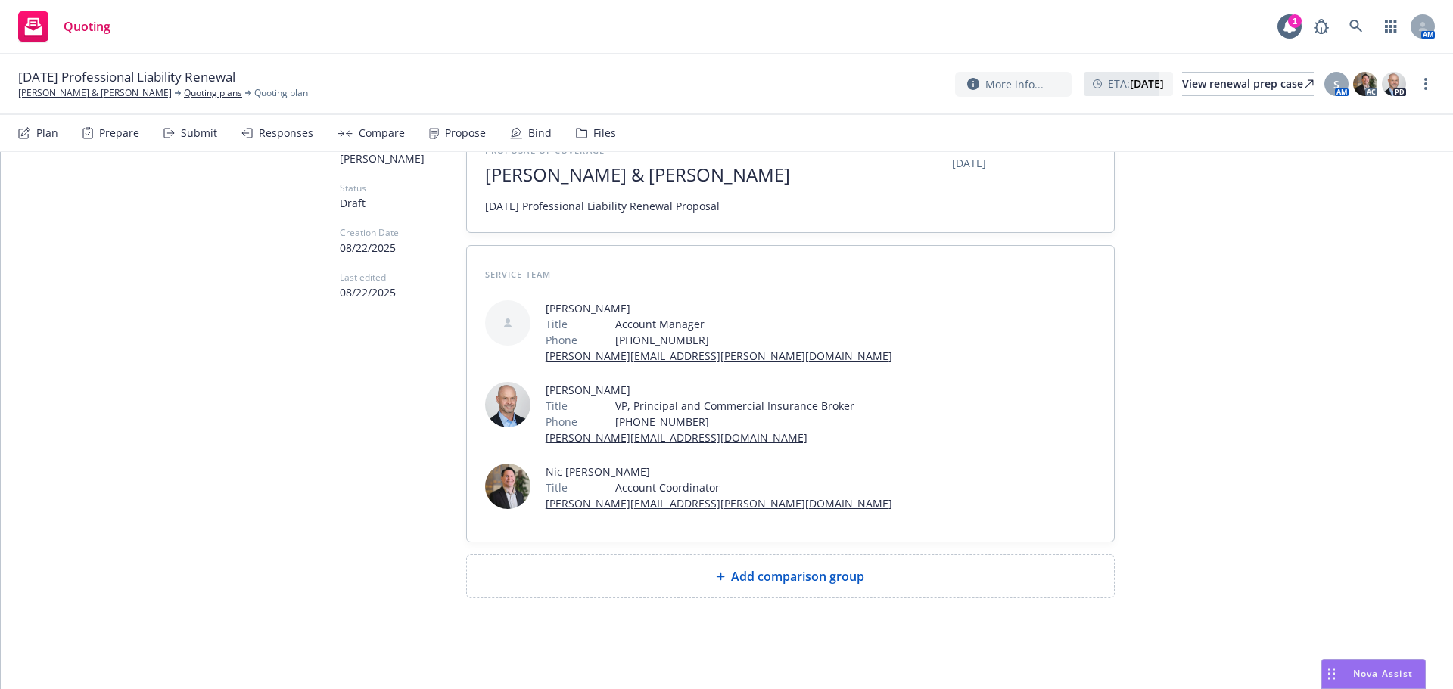
click at [850, 567] on span "Add comparison group" at bounding box center [797, 576] width 133 height 18
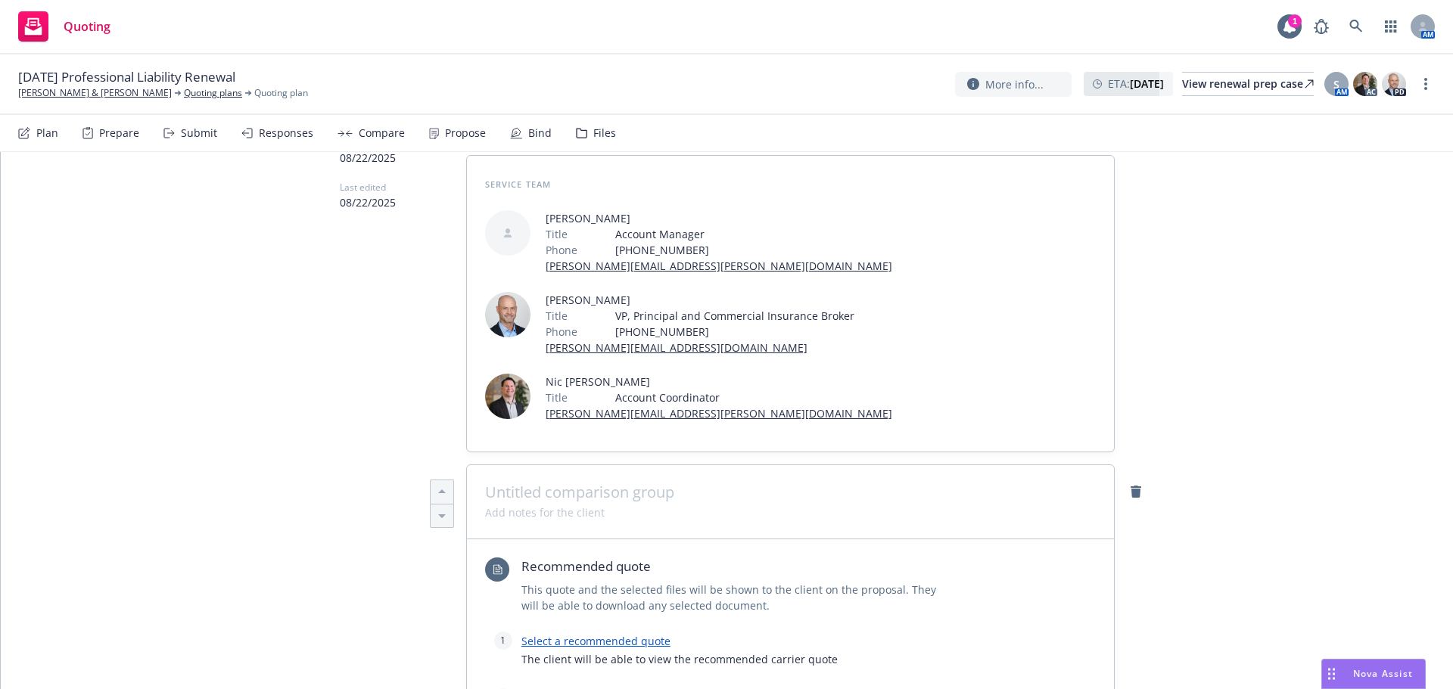
scroll to position [463, 0]
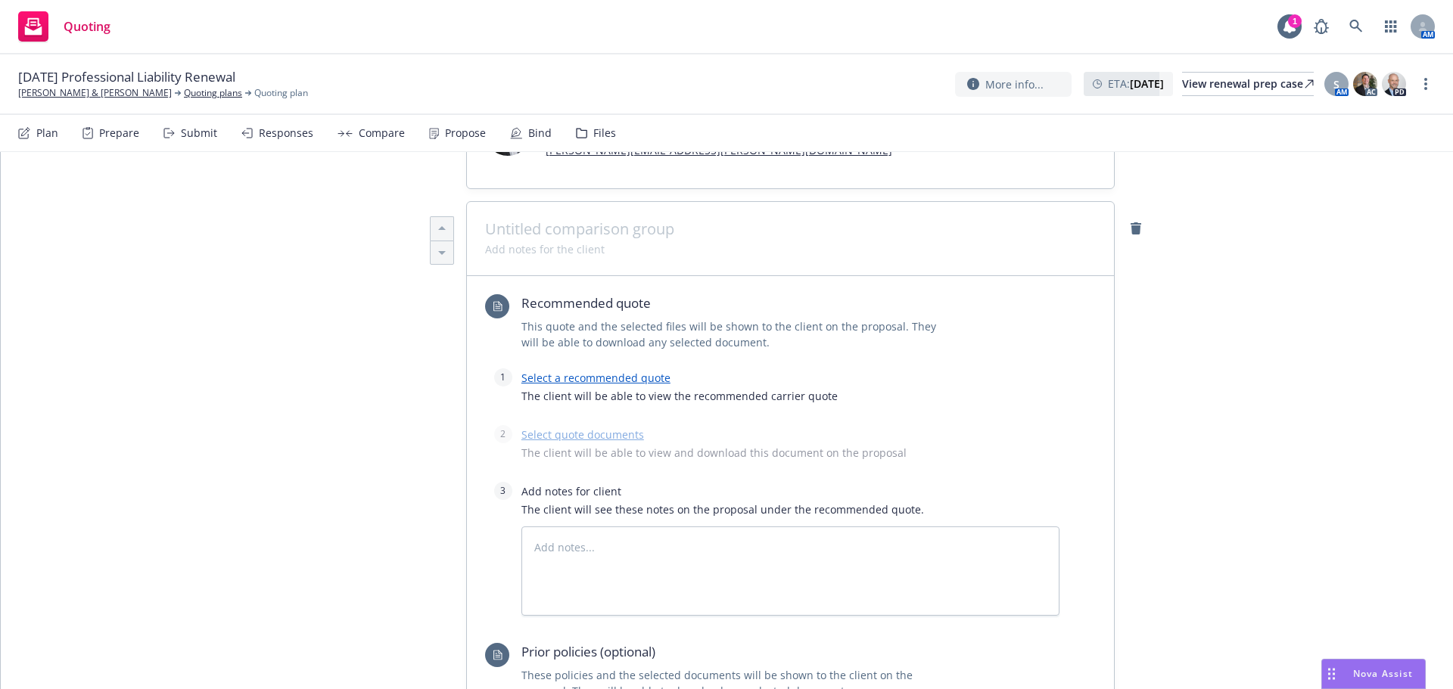
click at [630, 381] on link "Select a recommended quote" at bounding box center [595, 378] width 149 height 14
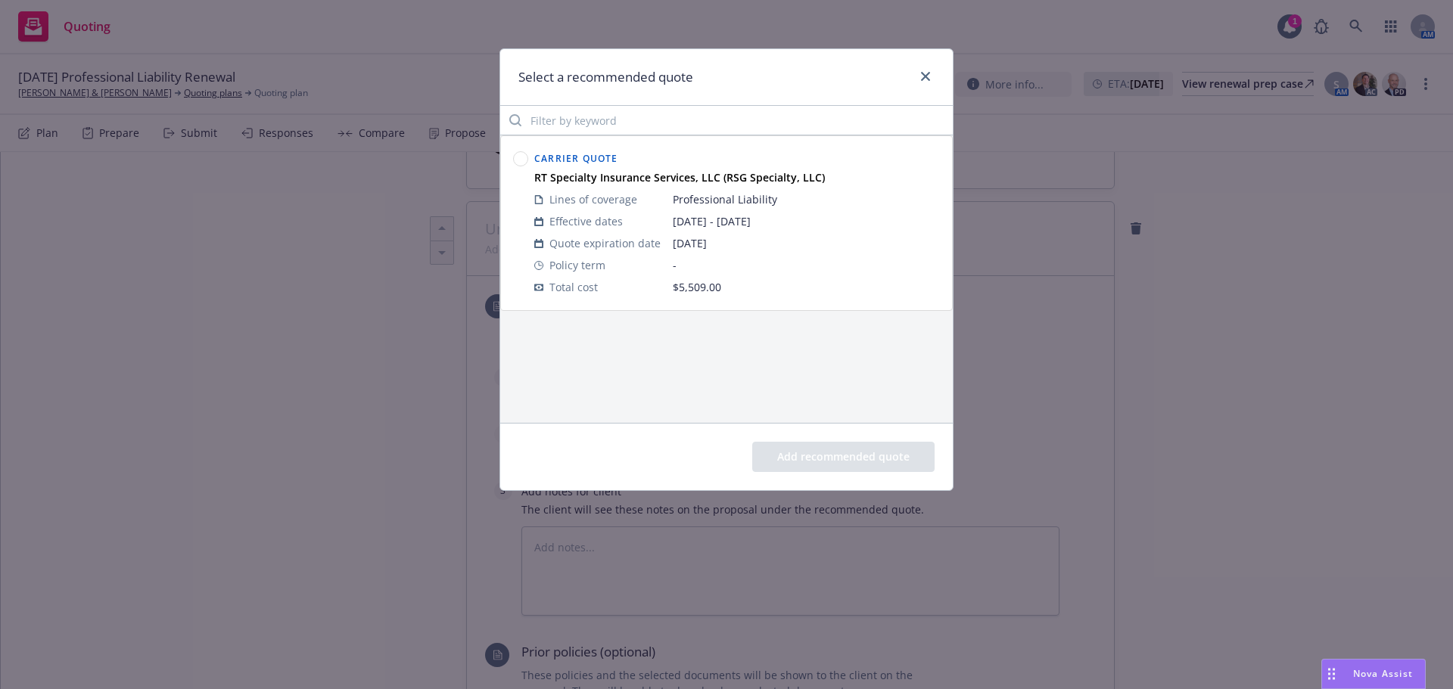
click at [514, 162] on circle at bounding box center [521, 159] width 14 height 14
click at [766, 447] on button "Add recommended quote" at bounding box center [843, 457] width 182 height 30
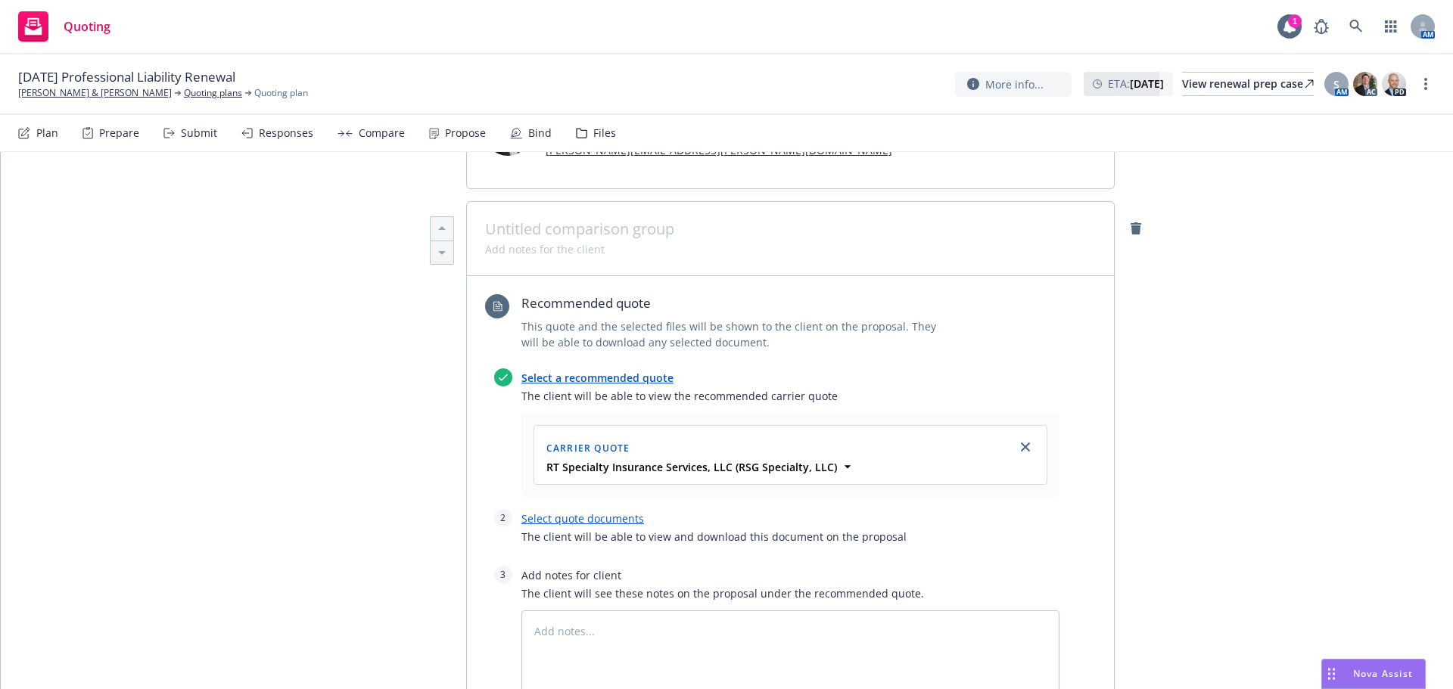
click at [557, 512] on link "Select quote documents" at bounding box center [582, 519] width 123 height 14
type textarea "x"
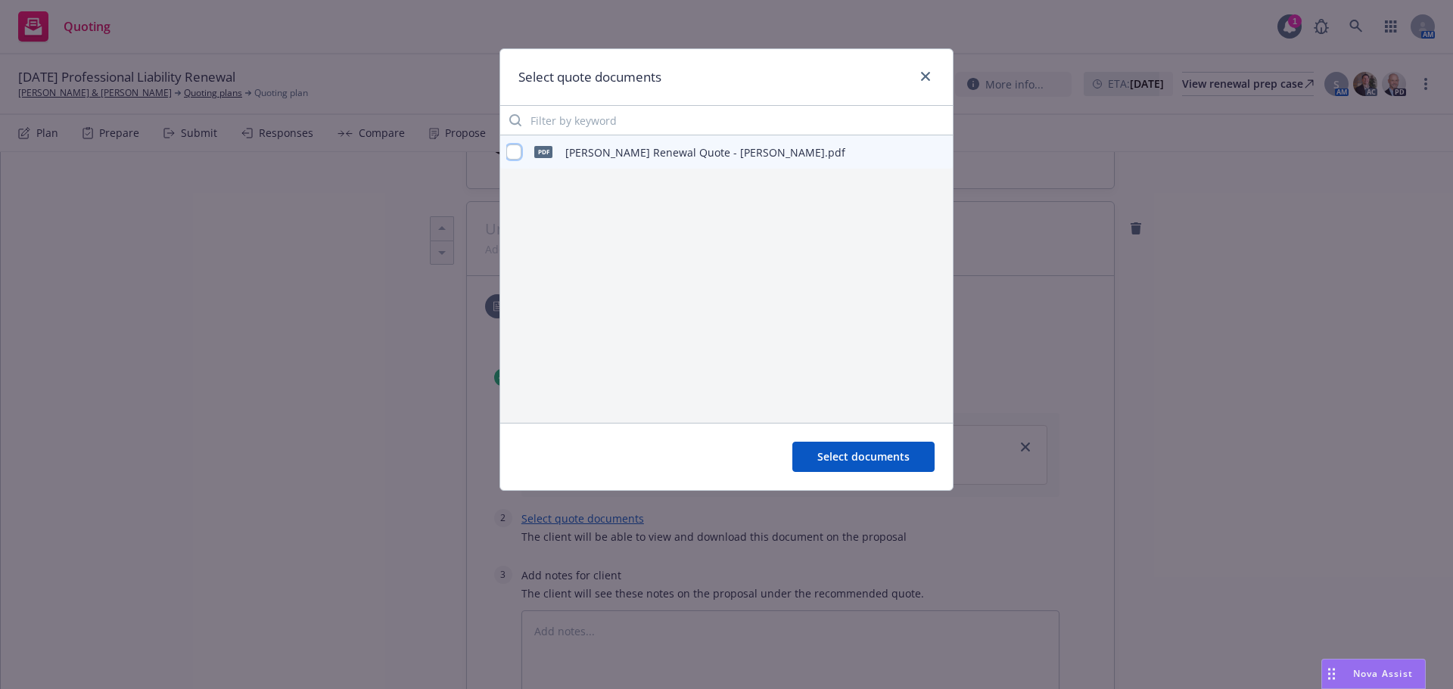
click at [513, 151] on input "checkbox" at bounding box center [513, 152] width 15 height 15
checkbox input "true"
click at [883, 458] on span "Select documents" at bounding box center [863, 456] width 92 height 14
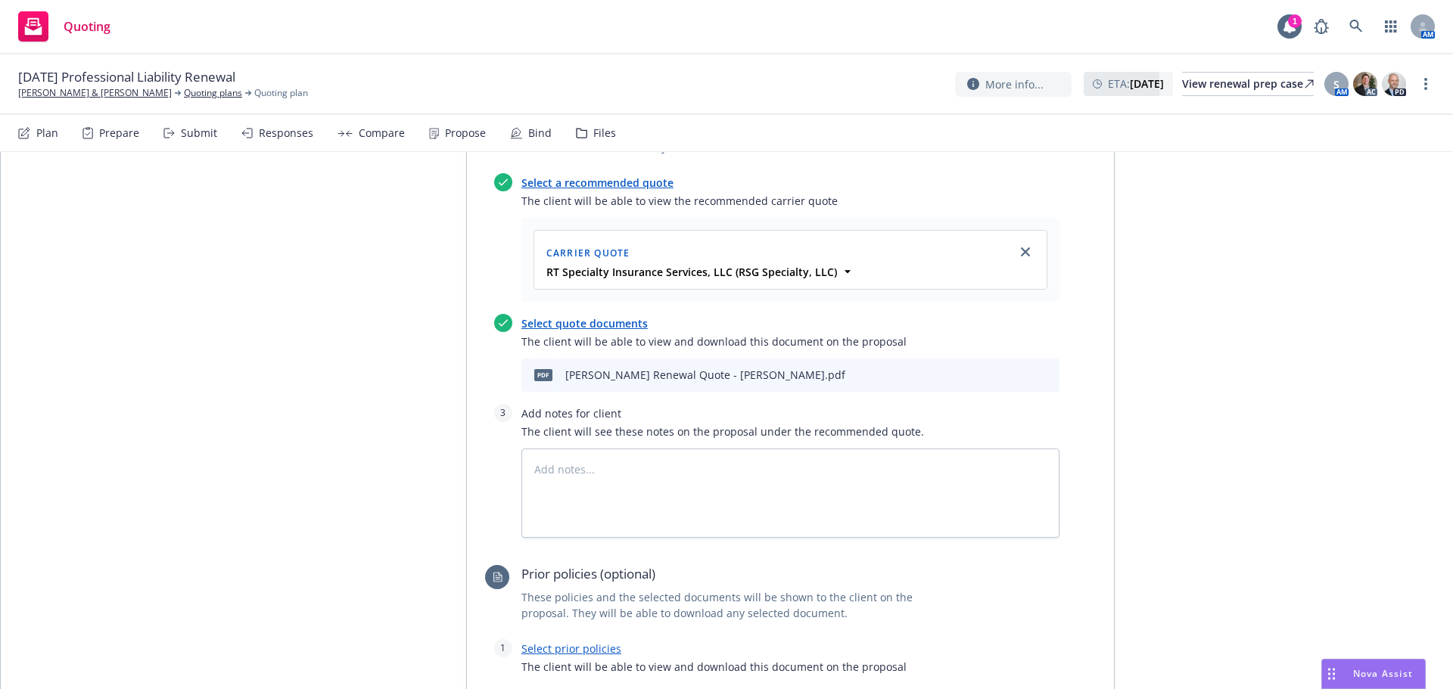
scroll to position [866, 0]
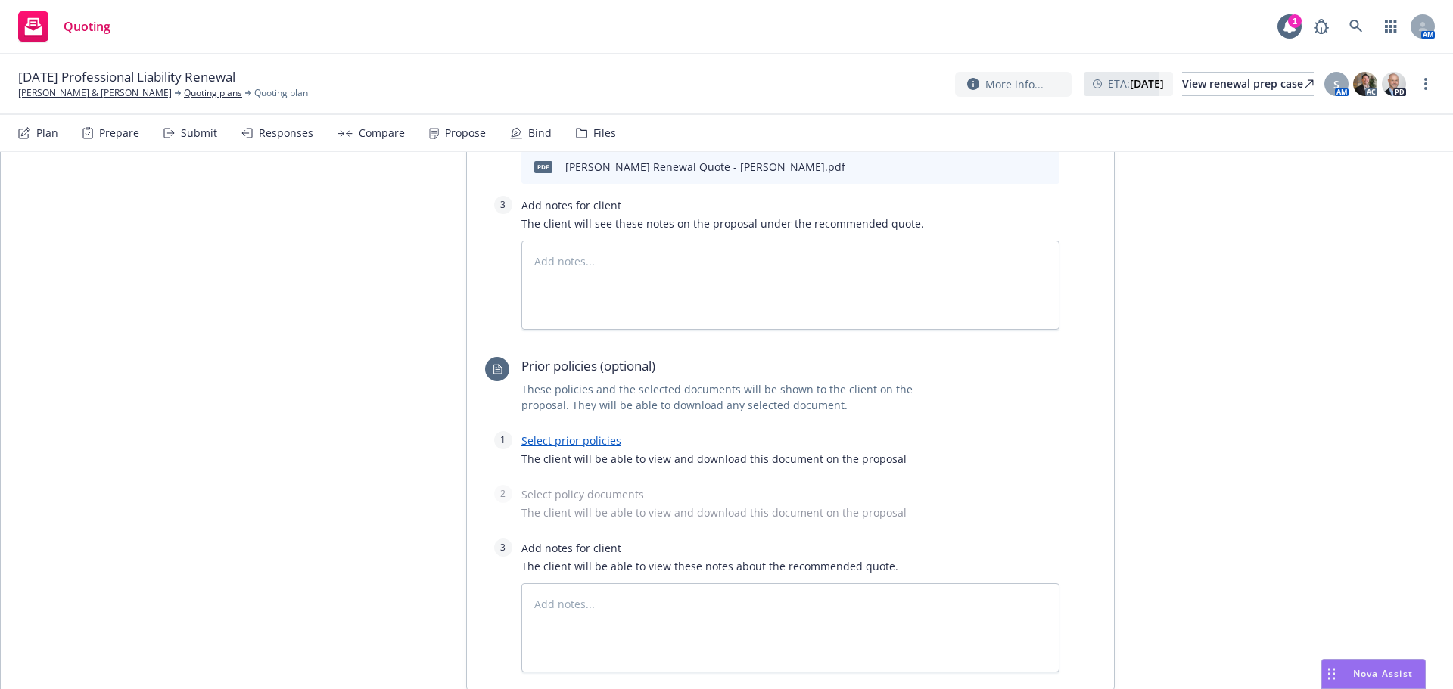
click at [577, 436] on link "Select prior policies" at bounding box center [571, 441] width 100 height 14
type textarea "x"
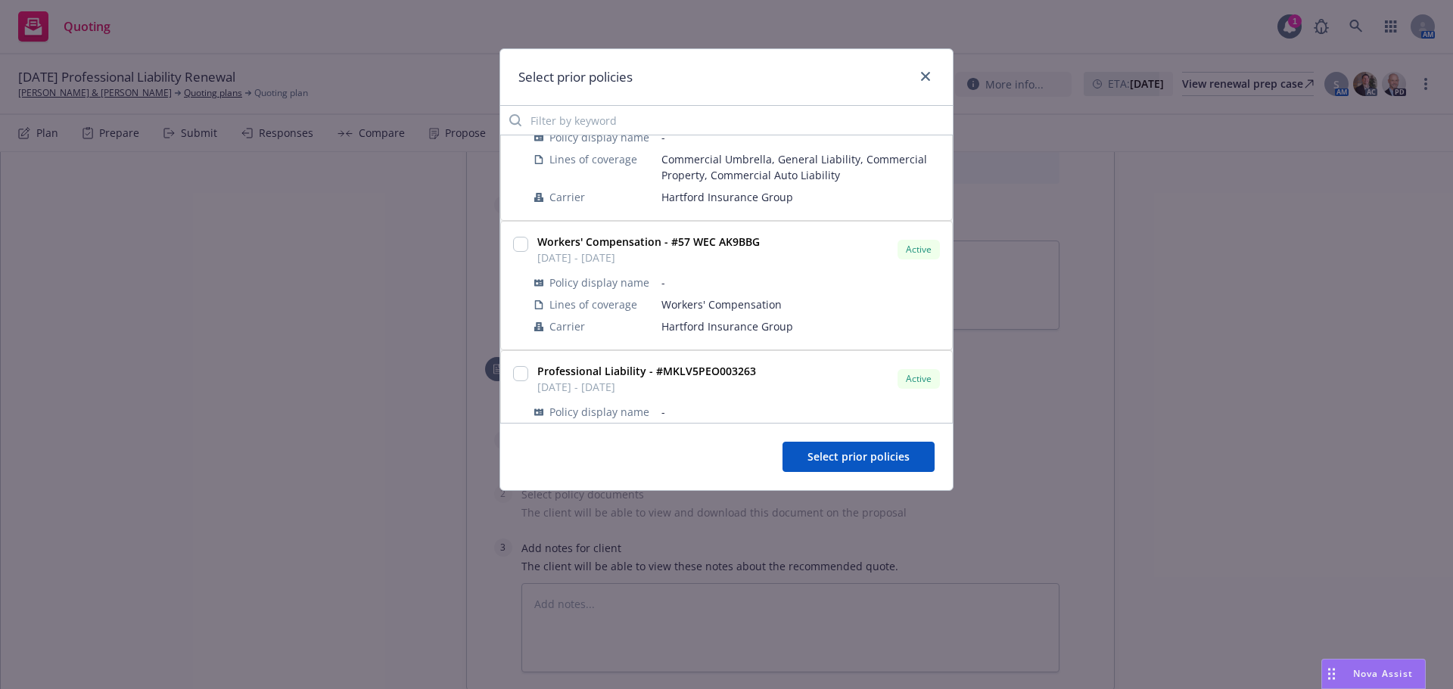
scroll to position [129, 0]
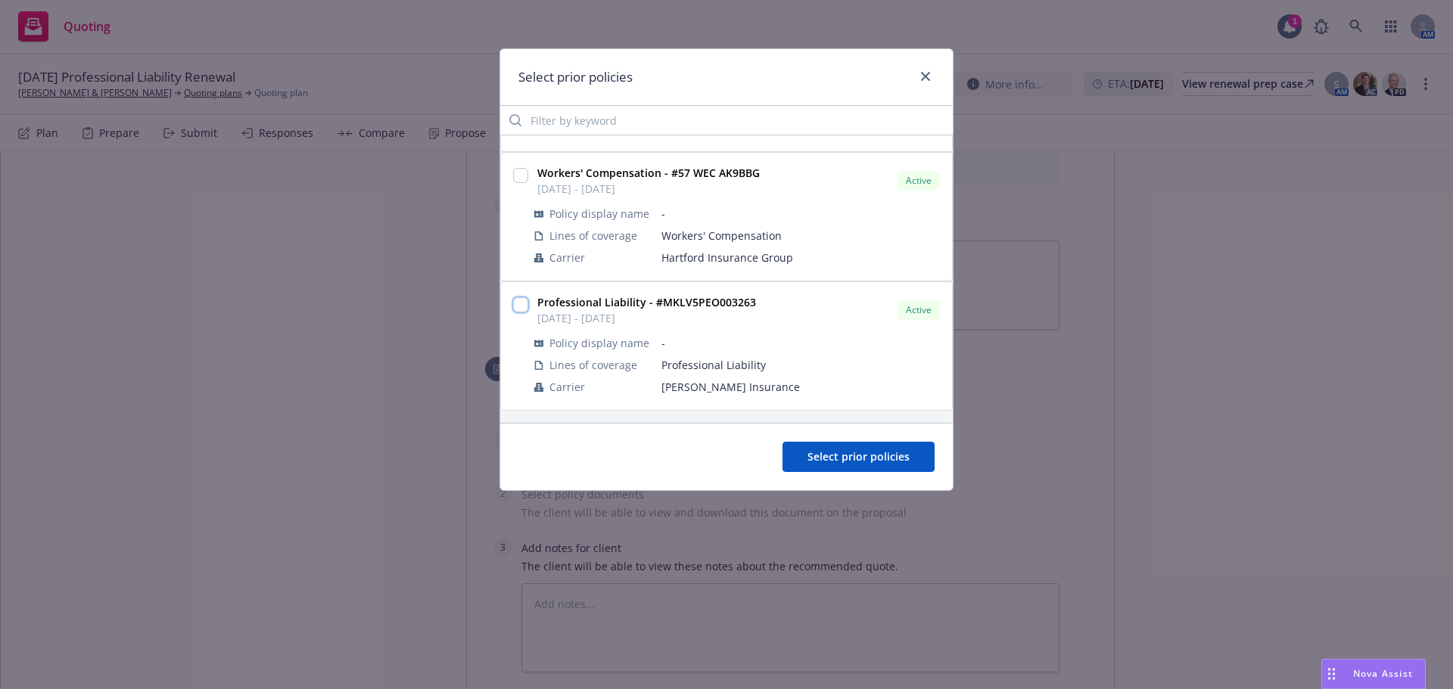
click at [519, 302] on input "checkbox" at bounding box center [520, 304] width 15 height 15
checkbox input "true"
drag, startPoint x: 832, startPoint y: 460, endPoint x: 840, endPoint y: 466, distance: 9.7
click at [831, 461] on span "Select prior policies" at bounding box center [858, 456] width 102 height 14
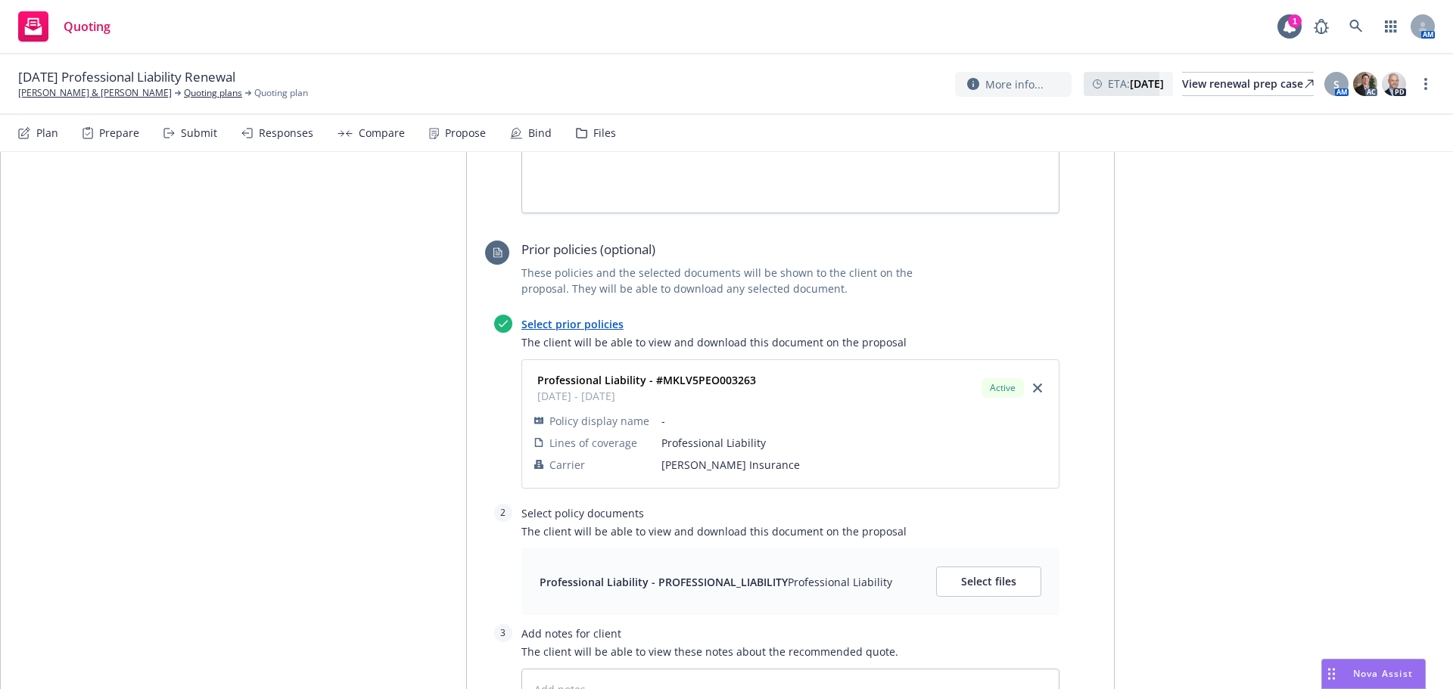
scroll to position [1169, 0]
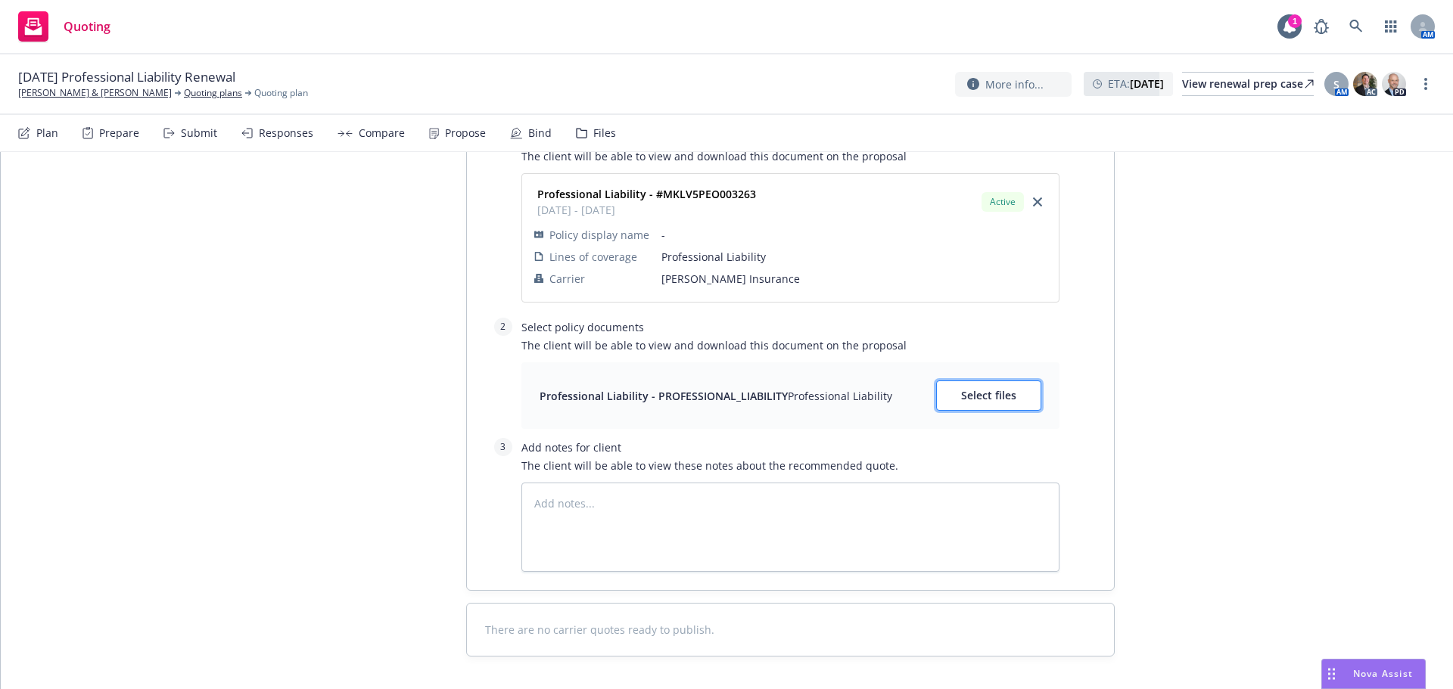
click at [977, 390] on span "Select files" at bounding box center [988, 395] width 55 height 14
type textarea "x"
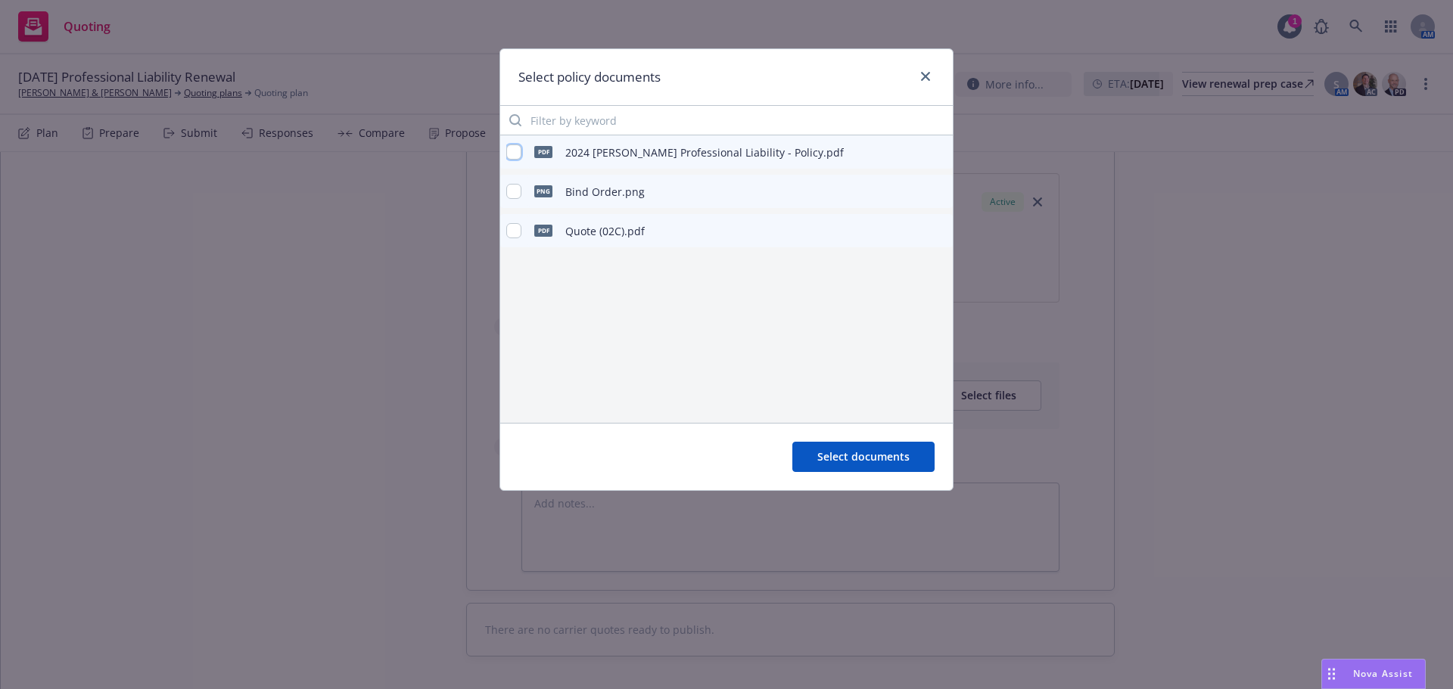
click at [518, 147] on input "checkbox" at bounding box center [513, 152] width 15 height 15
checkbox input "true"
click at [854, 442] on button "Select documents" at bounding box center [863, 457] width 142 height 30
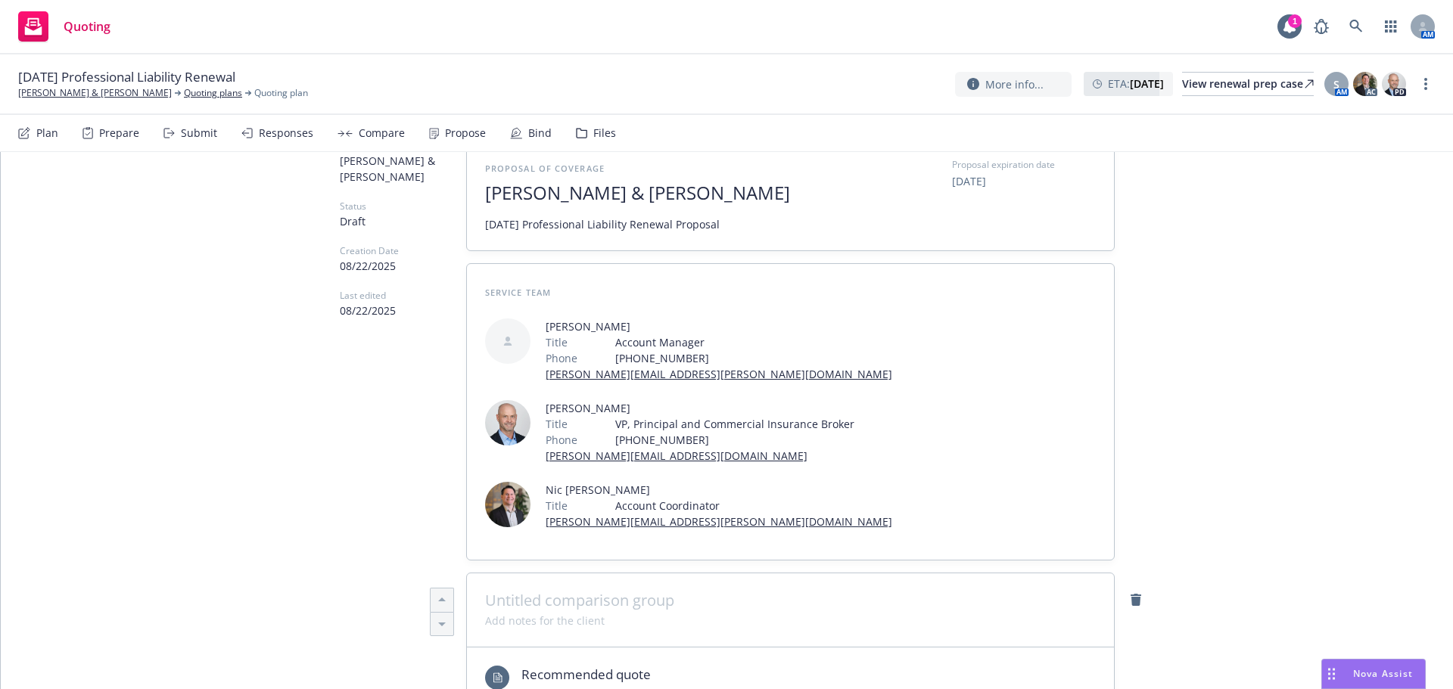
scroll to position [0, 0]
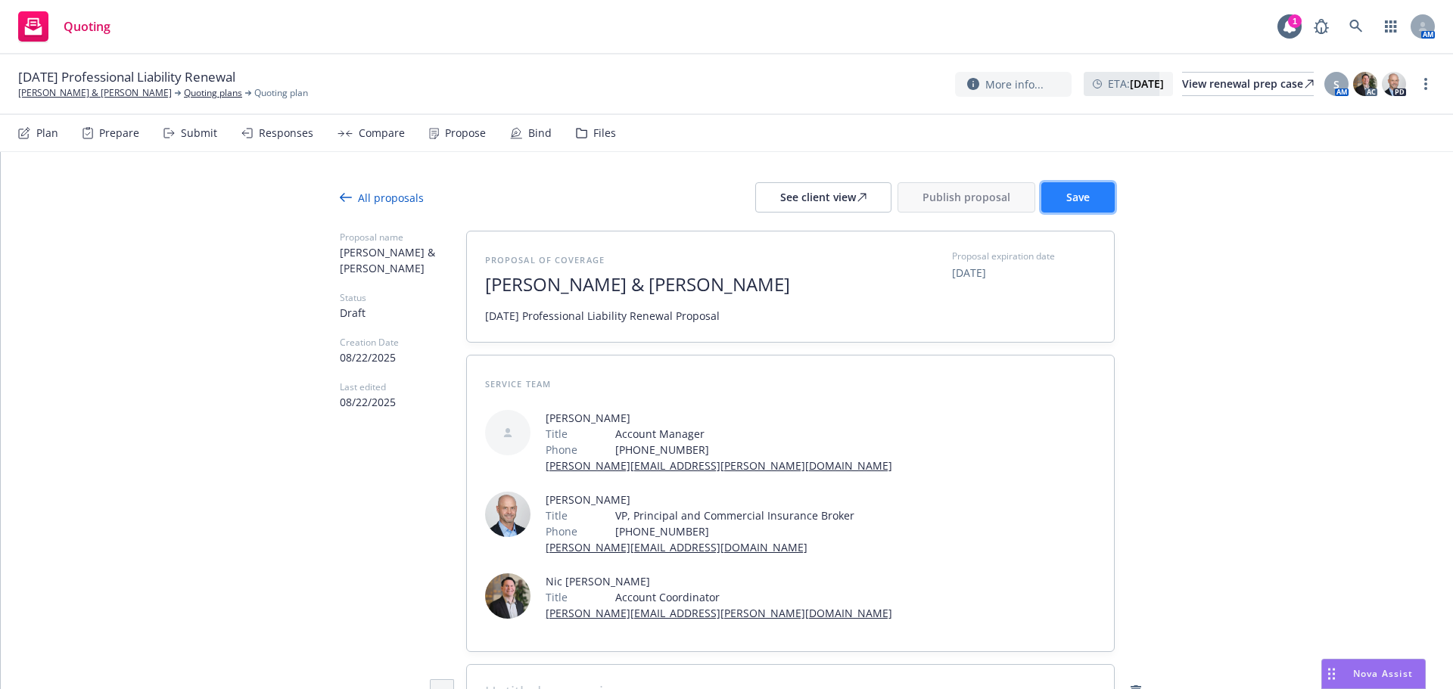
click at [1074, 204] on span "Save" at bounding box center [1077, 197] width 23 height 14
click at [832, 195] on div "See client view" at bounding box center [823, 197] width 86 height 29
drag, startPoint x: 1432, startPoint y: 82, endPoint x: 1419, endPoint y: 91, distance: 16.4
click at [1432, 82] on link "more" at bounding box center [1425, 84] width 18 height 18
click at [1344, 117] on link "Copy logging email" at bounding box center [1349, 115] width 169 height 30
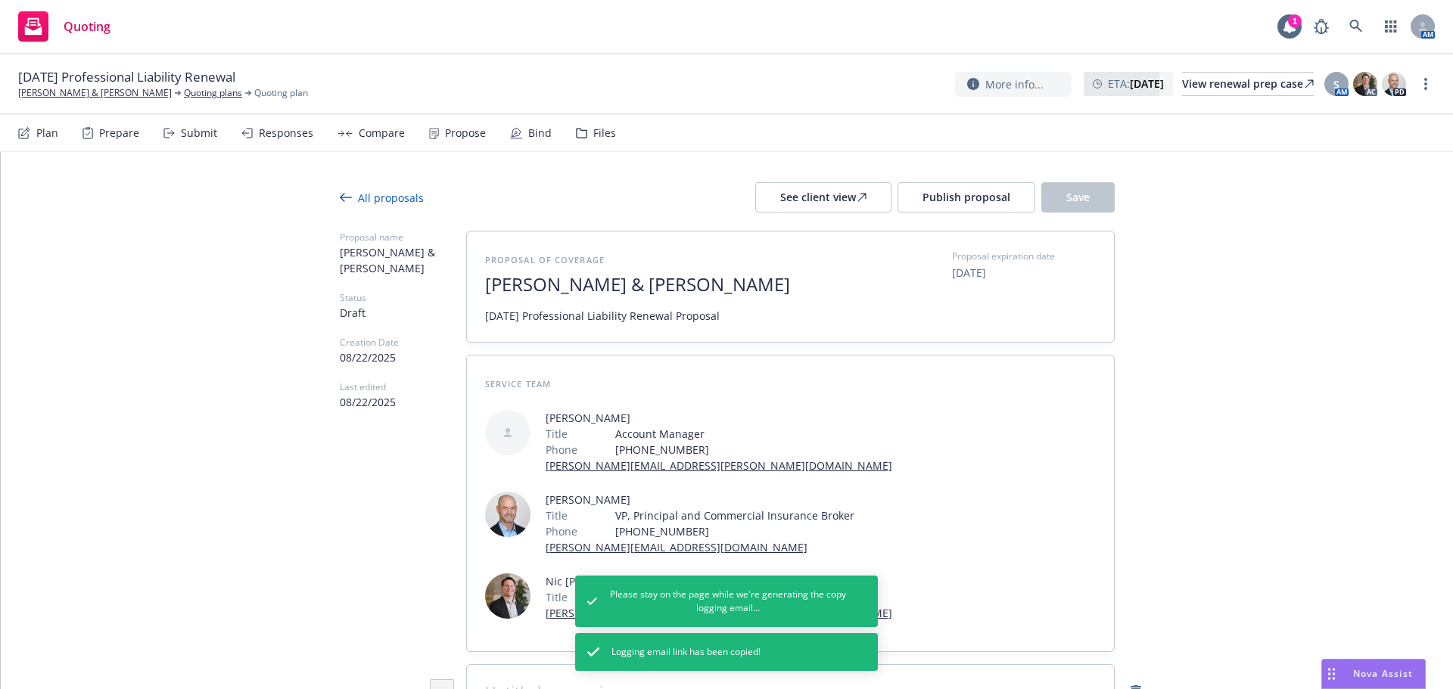
type textarea "x"
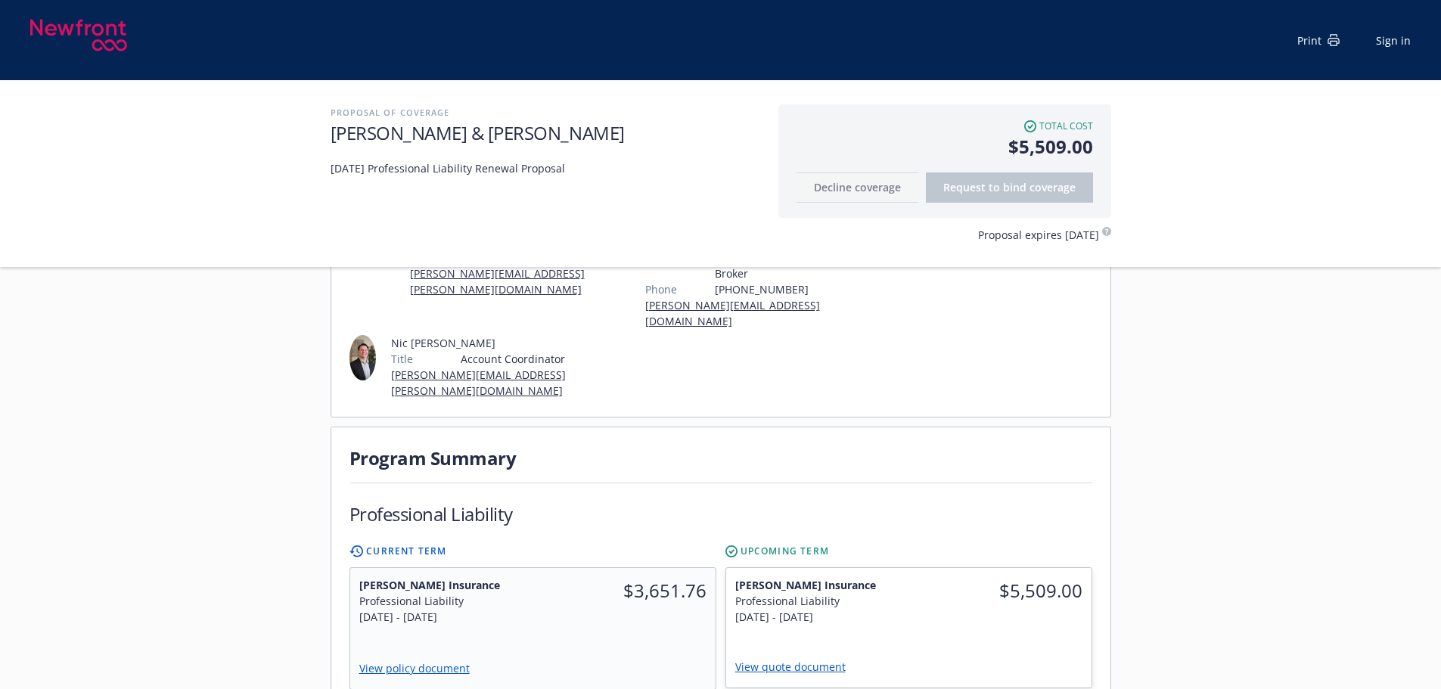
scroll to position [252, 0]
